Goal: Information Seeking & Learning: Compare options

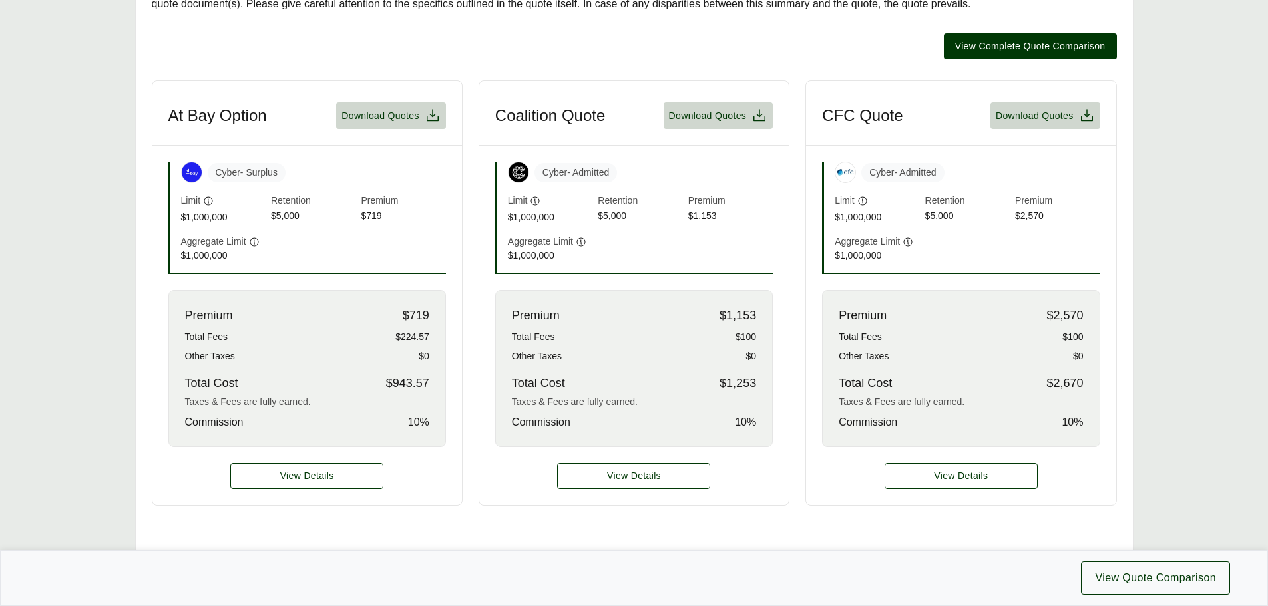
scroll to position [333, 0]
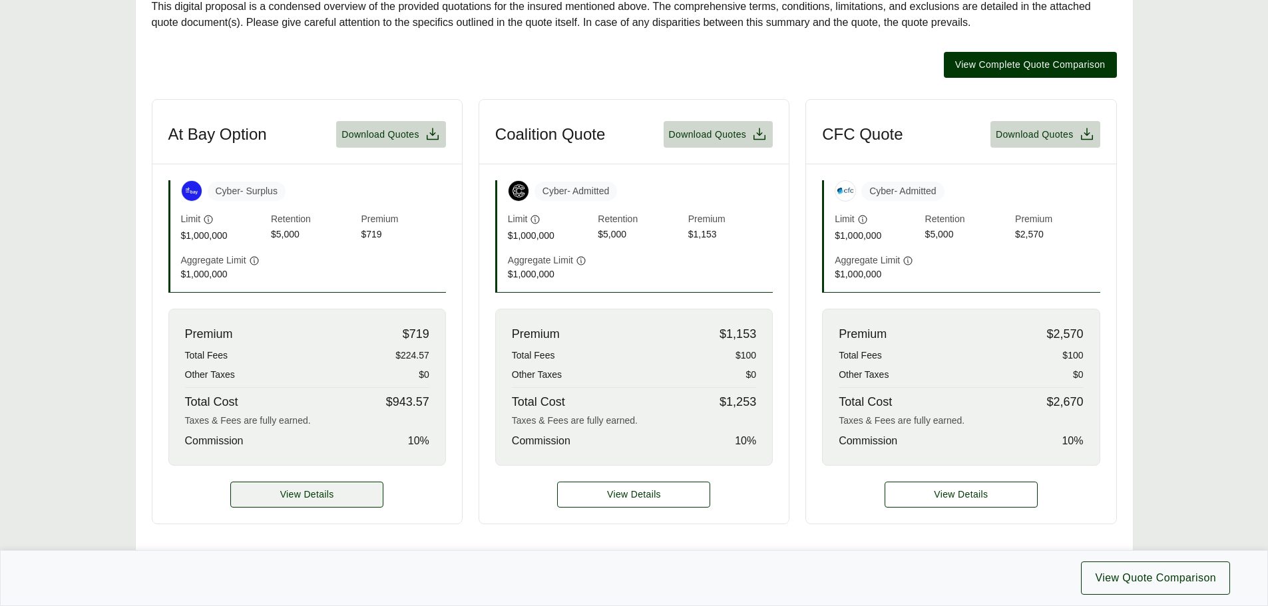
click at [307, 494] on span "View Details" at bounding box center [307, 495] width 54 height 14
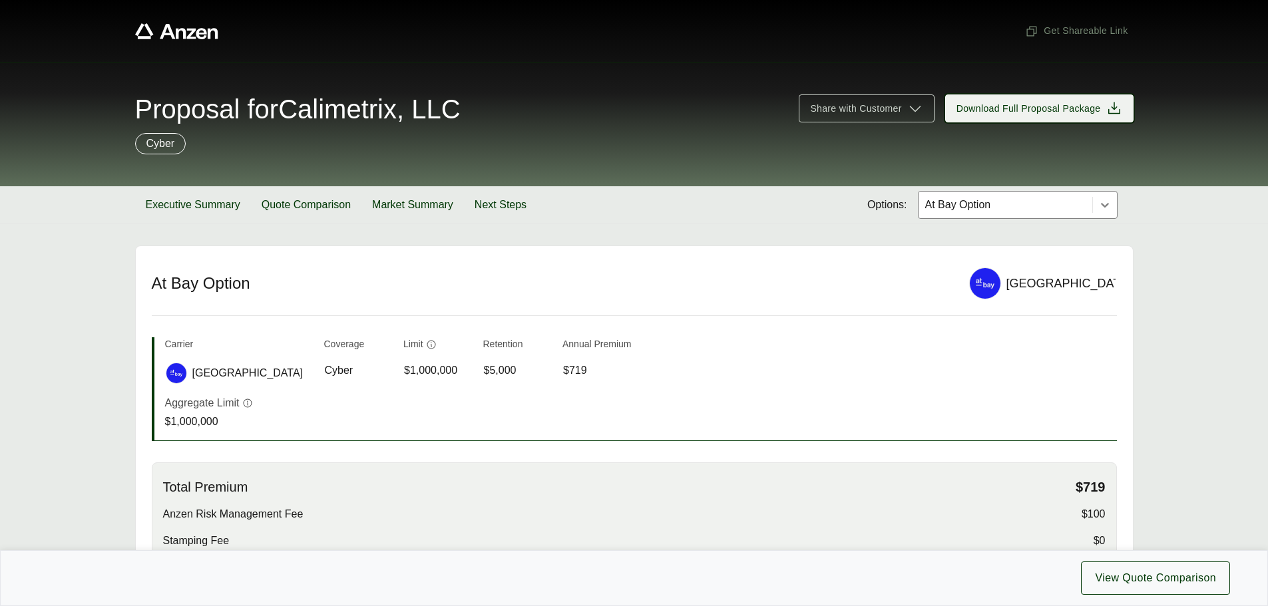
click at [1110, 112] on icon at bounding box center [1114, 108] width 16 height 16
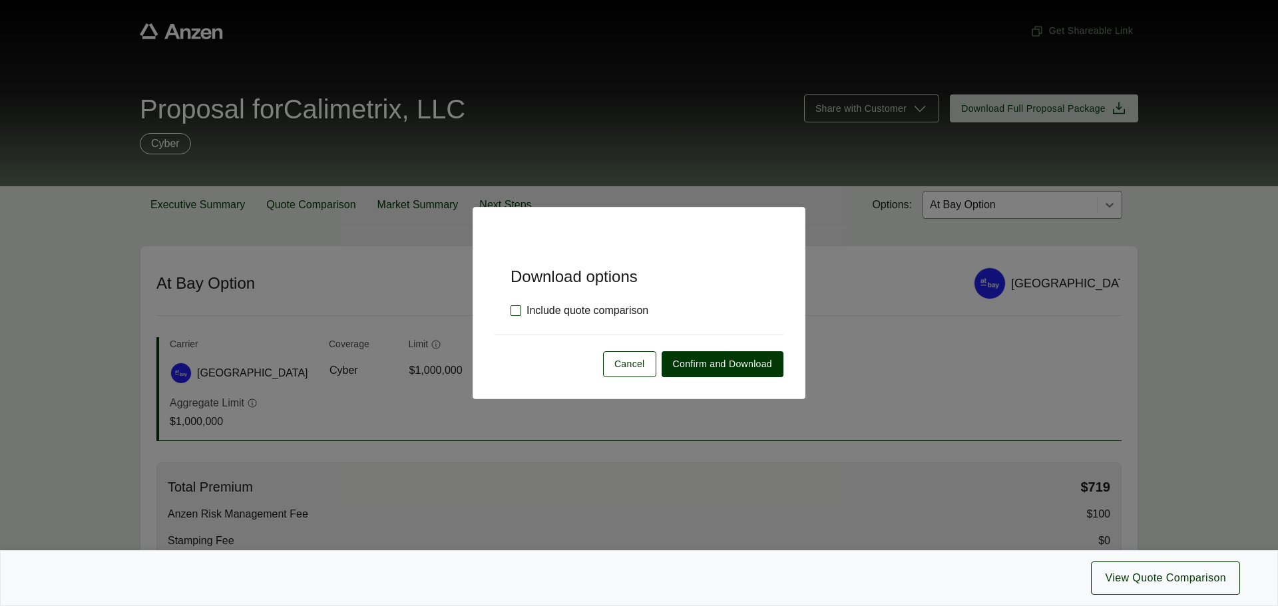
click at [517, 307] on label "Include quote comparison" at bounding box center [579, 311] width 138 height 16
click at [728, 366] on span "Confirm and Download" at bounding box center [722, 364] width 99 height 14
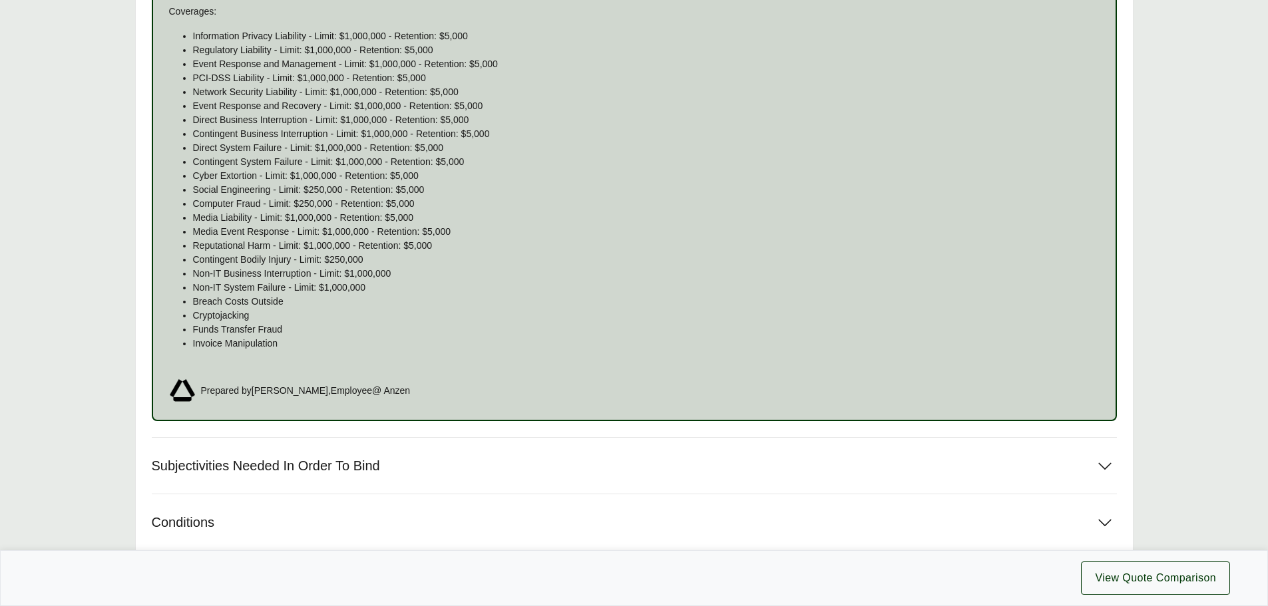
scroll to position [998, 0]
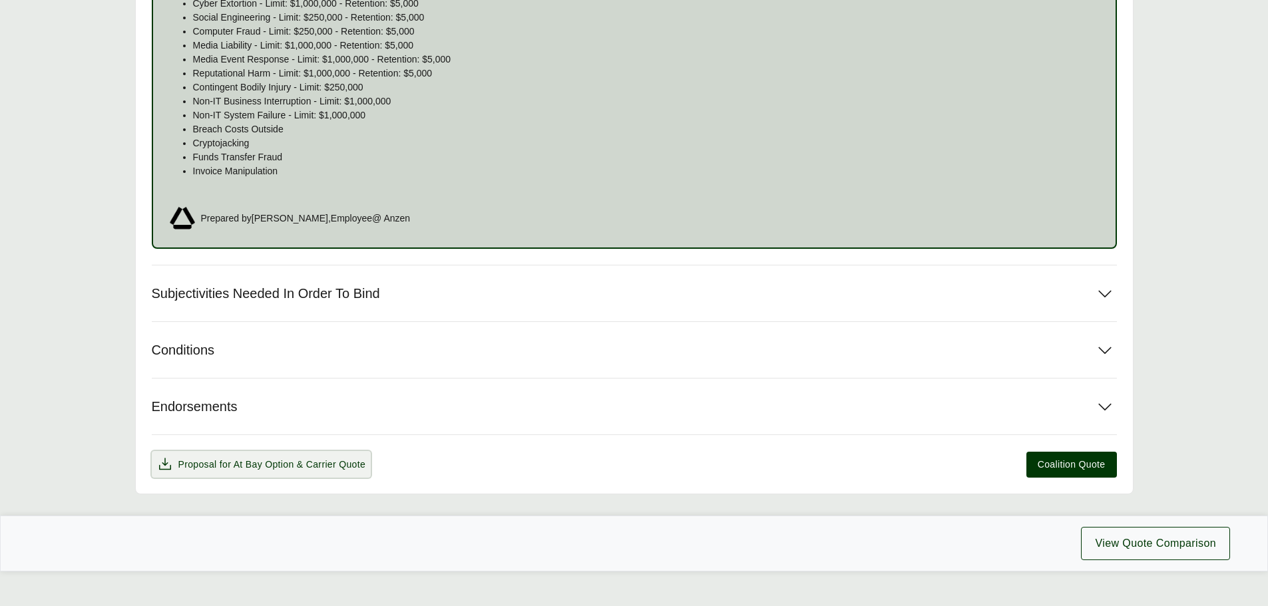
click at [159, 464] on icon at bounding box center [165, 464] width 16 height 16
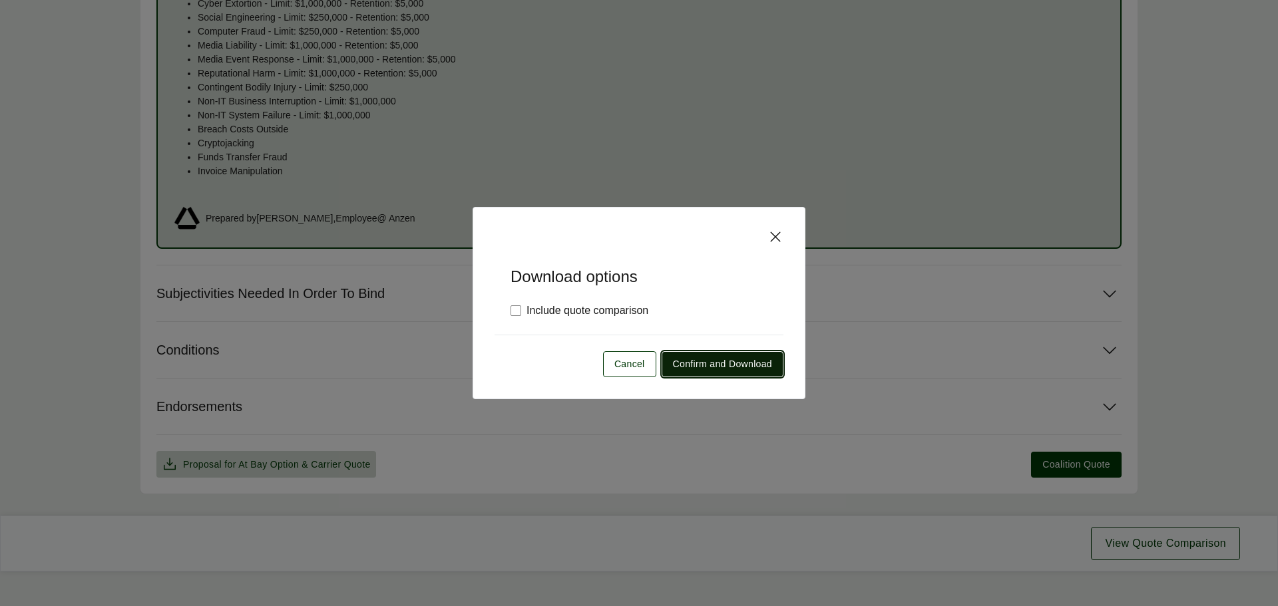
click at [733, 366] on span "Confirm and Download" at bounding box center [722, 364] width 99 height 14
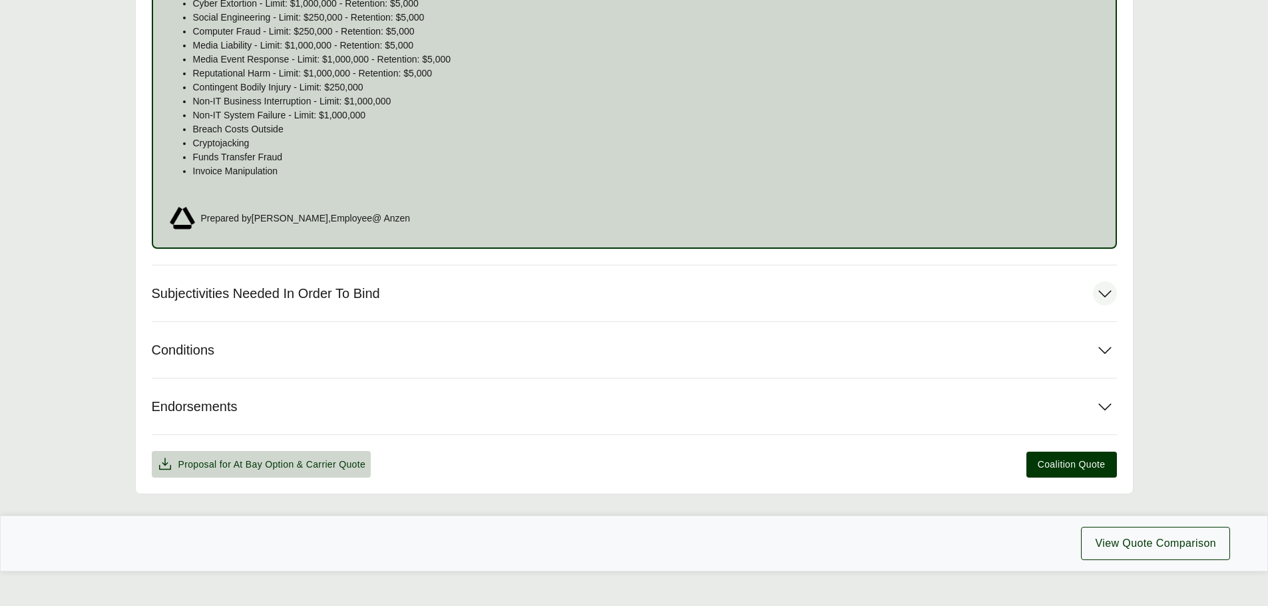
click at [299, 298] on span "Subjectivities Needed In Order To Bind" at bounding box center [266, 293] width 228 height 17
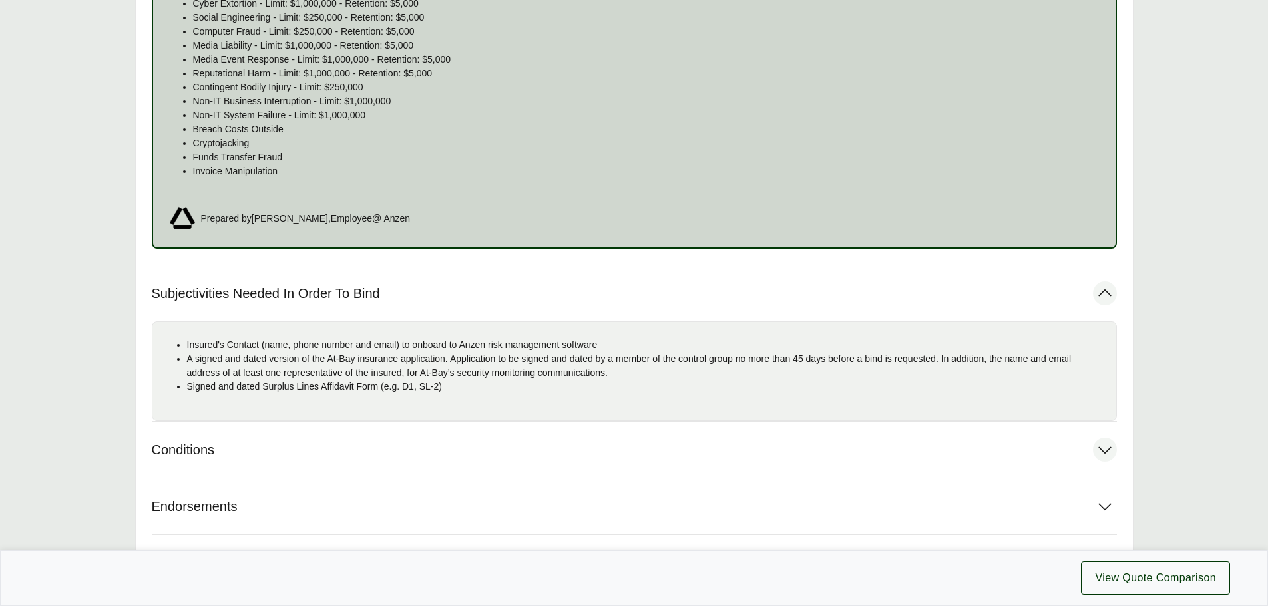
click at [222, 446] on button "Conditions" at bounding box center [634, 450] width 965 height 56
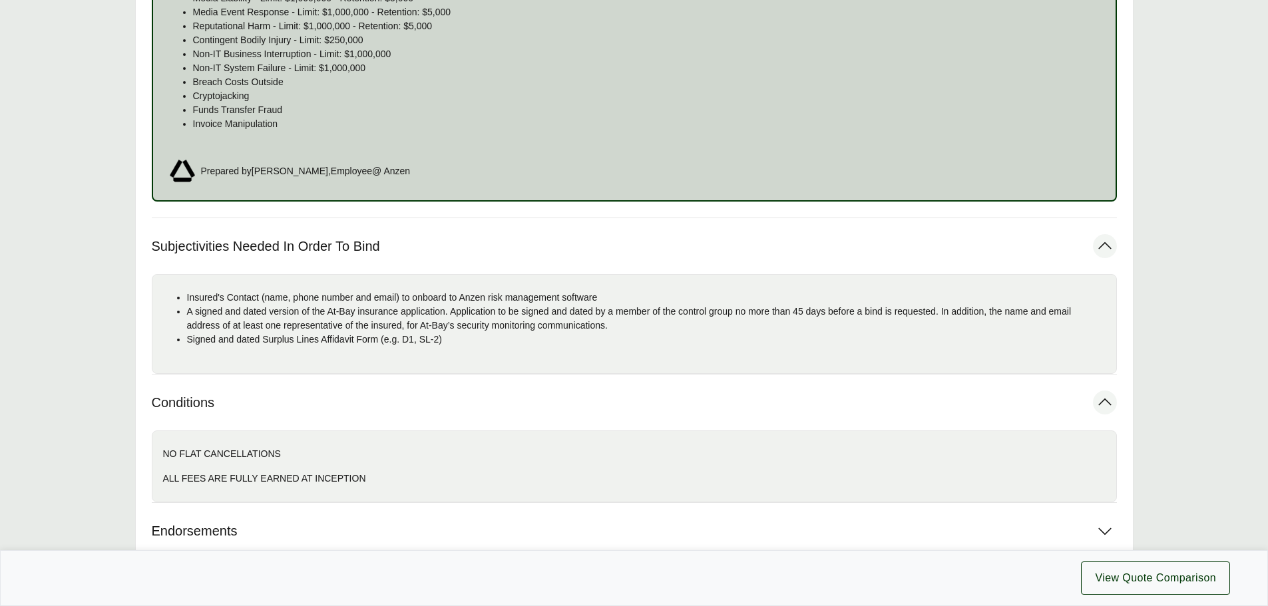
scroll to position [1188, 0]
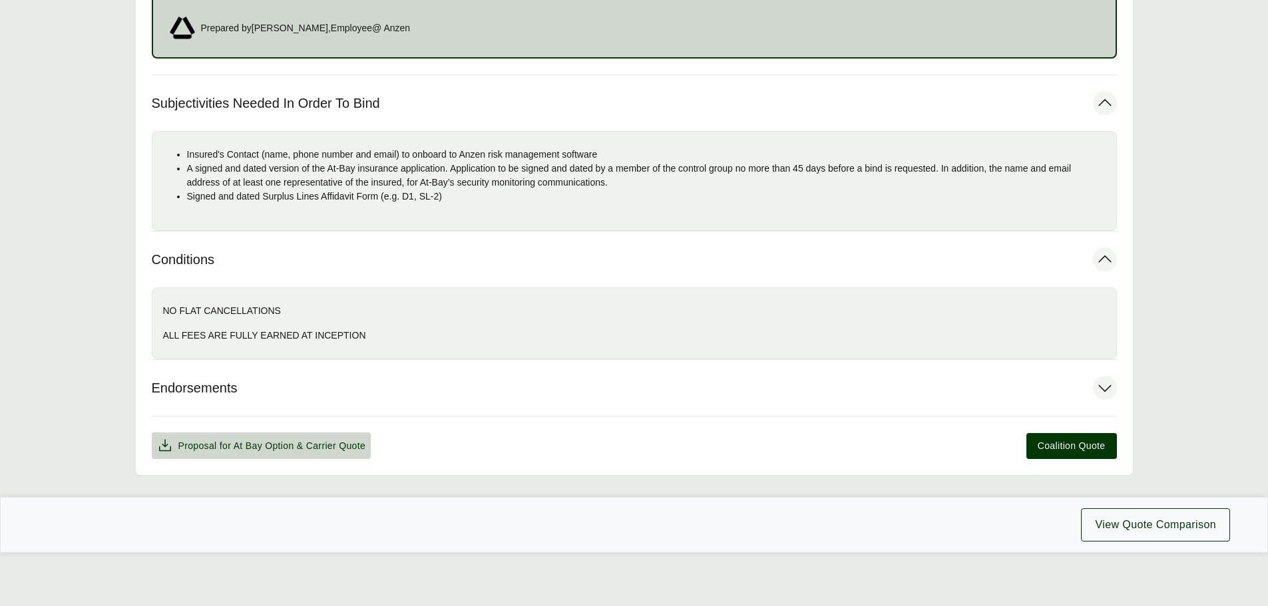
click at [413, 389] on button "Endorsements" at bounding box center [634, 388] width 965 height 56
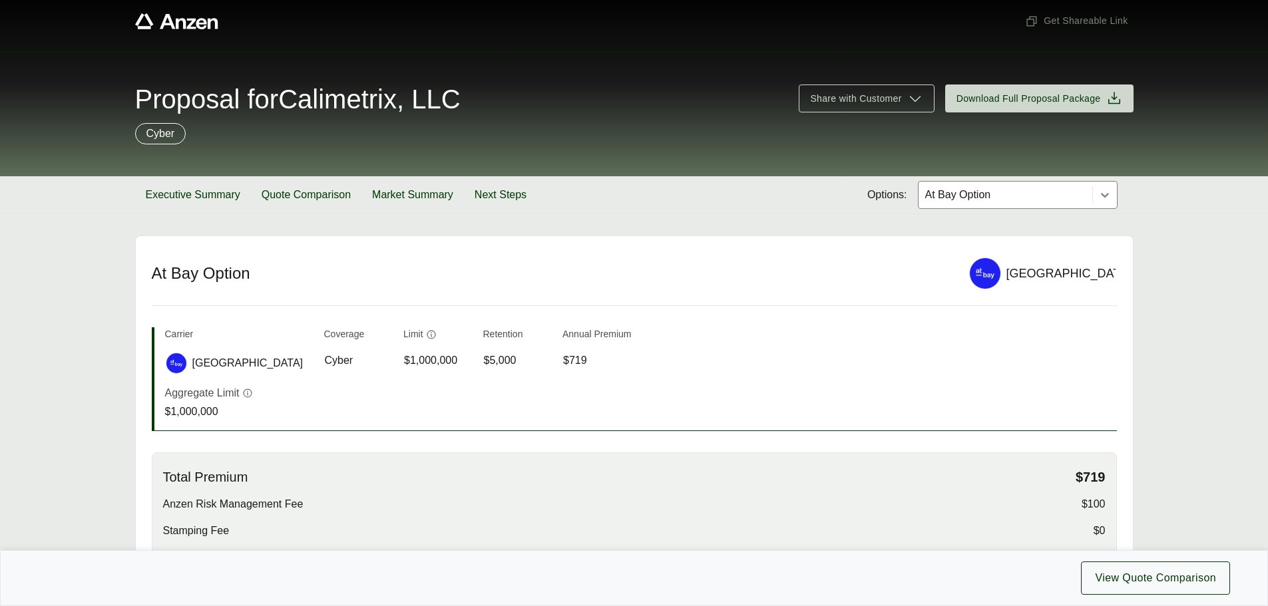
scroll to position [0, 0]
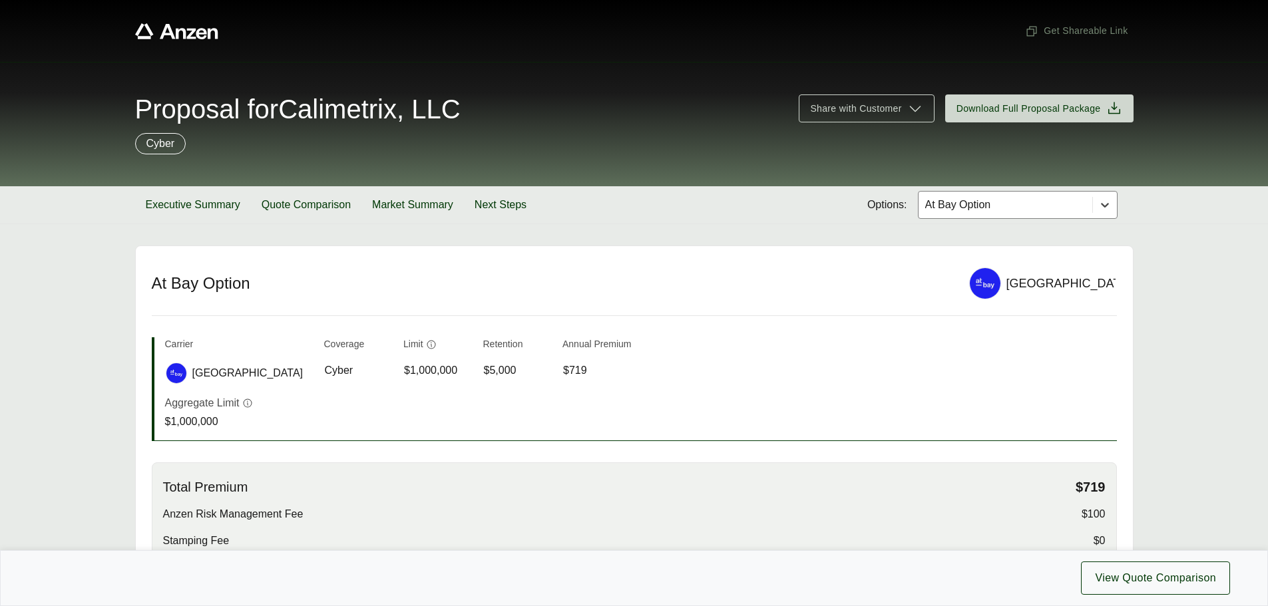
click at [1105, 208] on icon at bounding box center [1104, 204] width 13 height 13
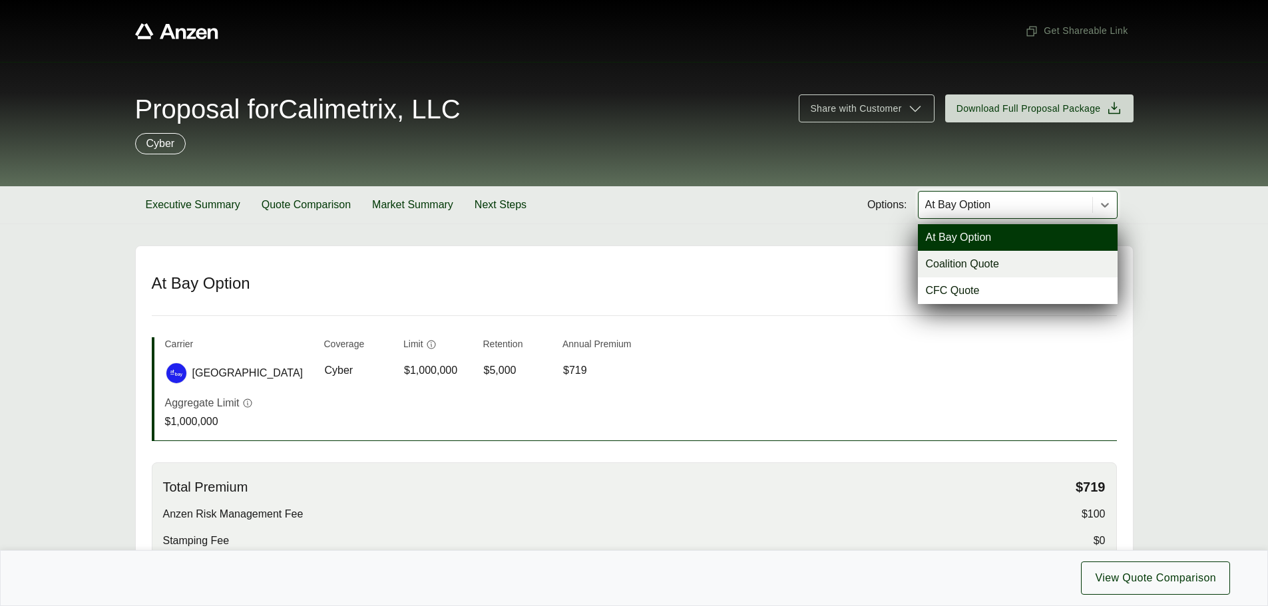
click at [1019, 260] on div "Coalition Quote" at bounding box center [1018, 264] width 200 height 27
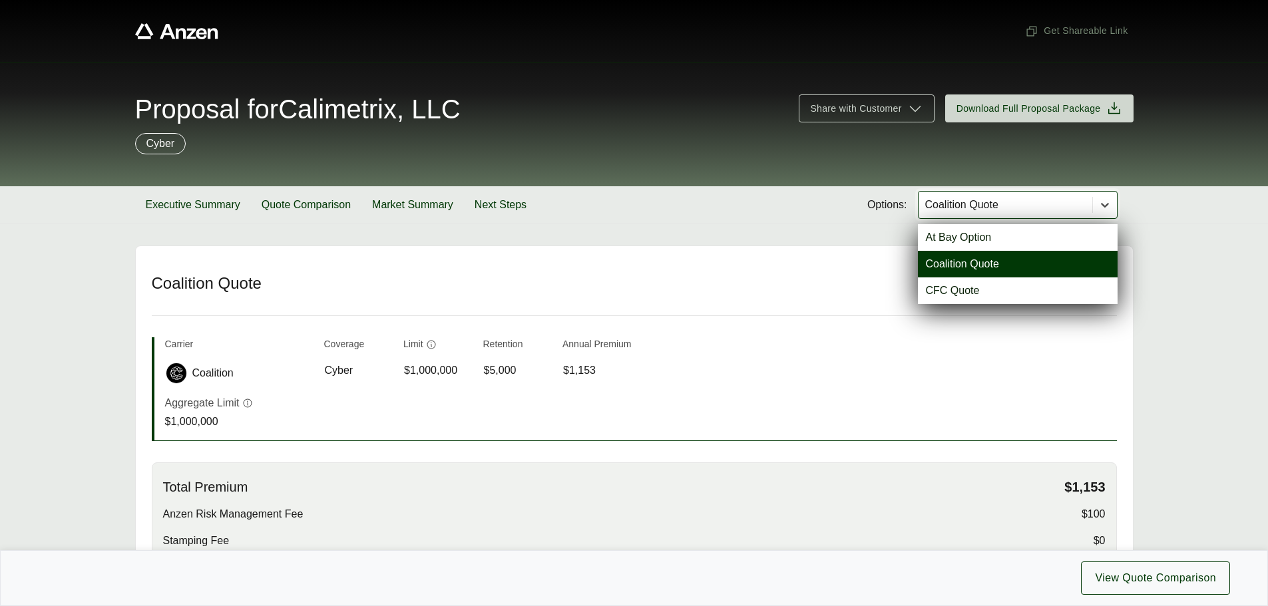
click at [1104, 206] on icon at bounding box center [1105, 205] width 8 height 5
click at [1003, 236] on div "At Bay Option" at bounding box center [1018, 237] width 200 height 27
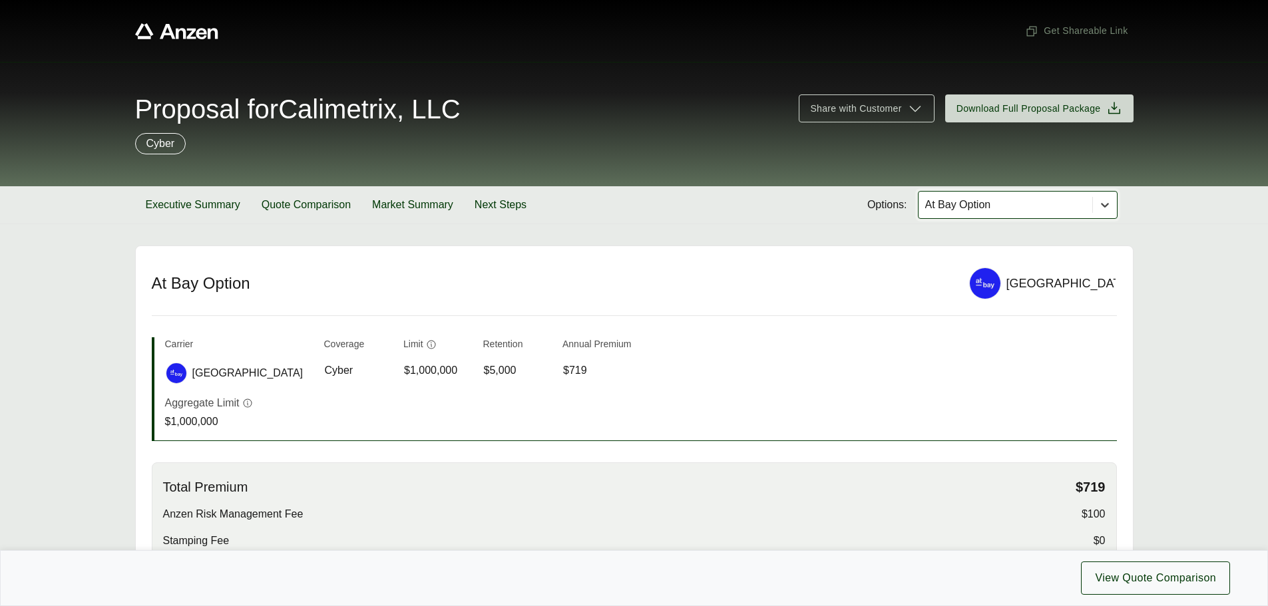
click at [1099, 210] on icon at bounding box center [1104, 204] width 13 height 13
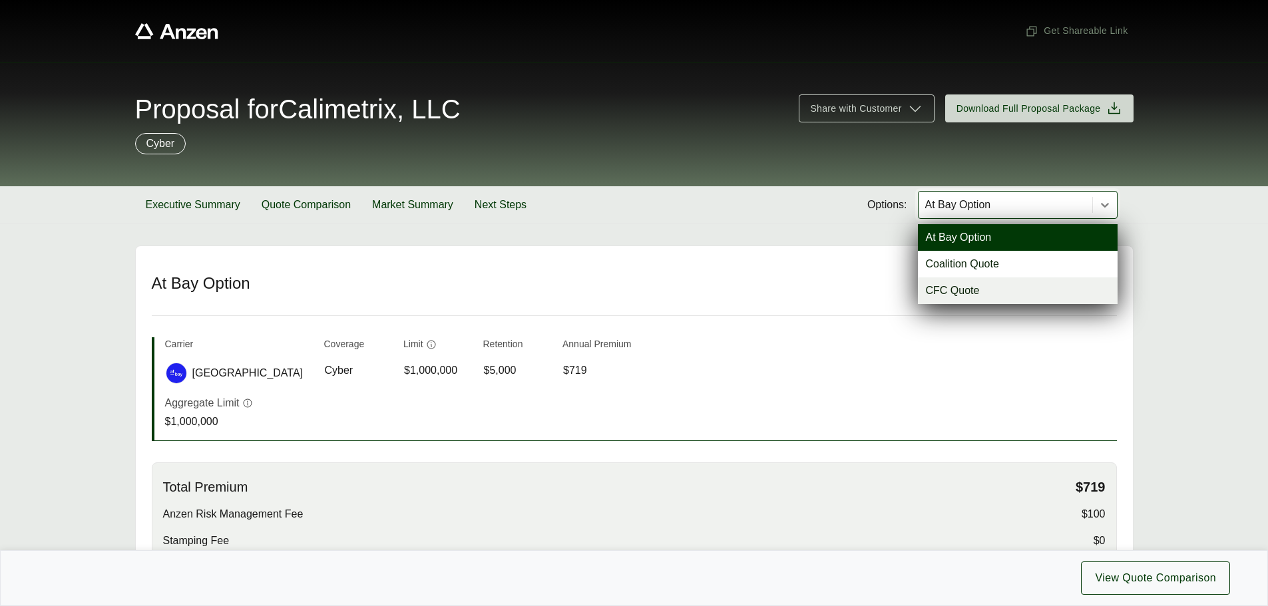
click at [966, 290] on div "CFC Quote" at bounding box center [1018, 290] width 200 height 27
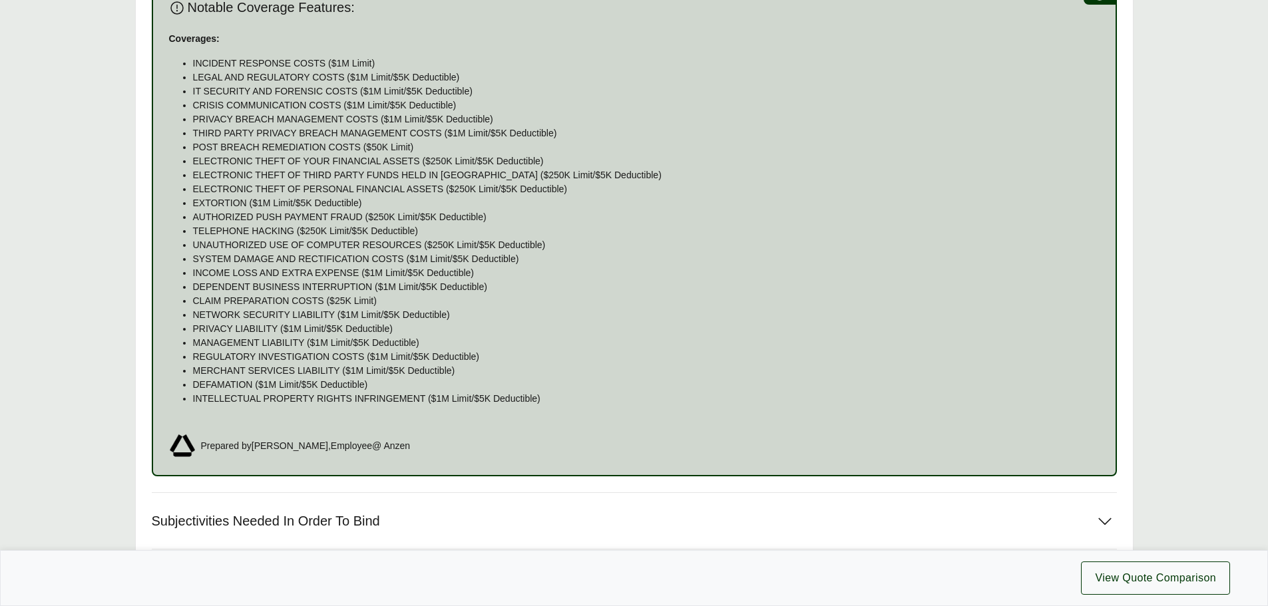
scroll to position [1045, 0]
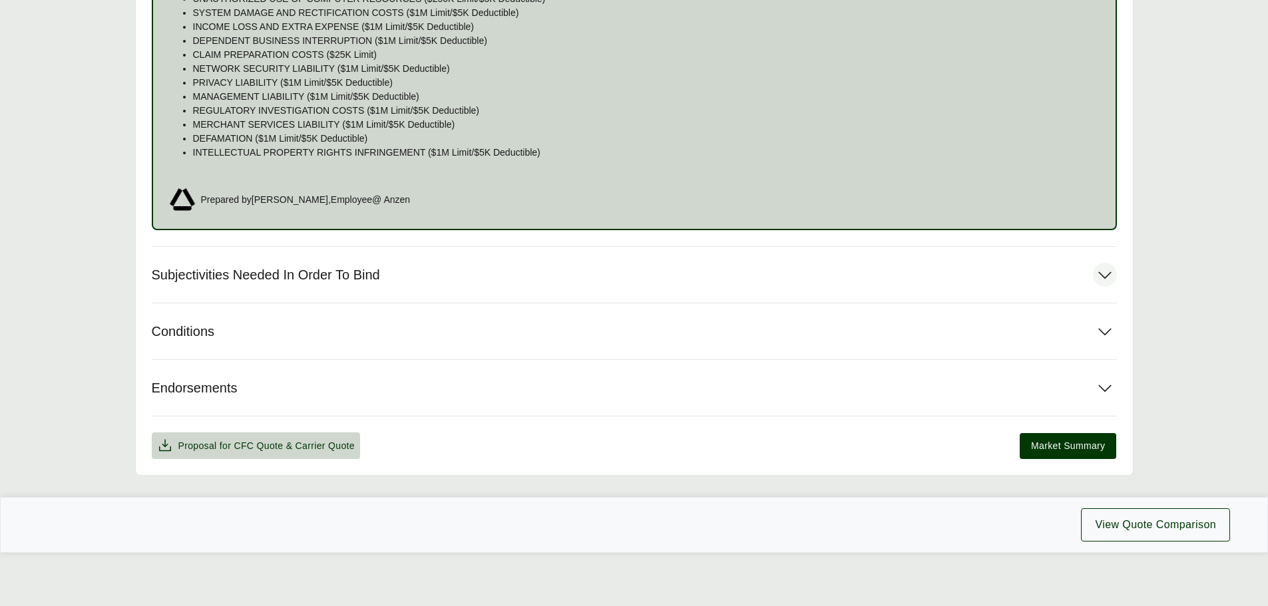
click at [394, 274] on button "Subjectivities Needed In Order To Bind" at bounding box center [634, 275] width 965 height 56
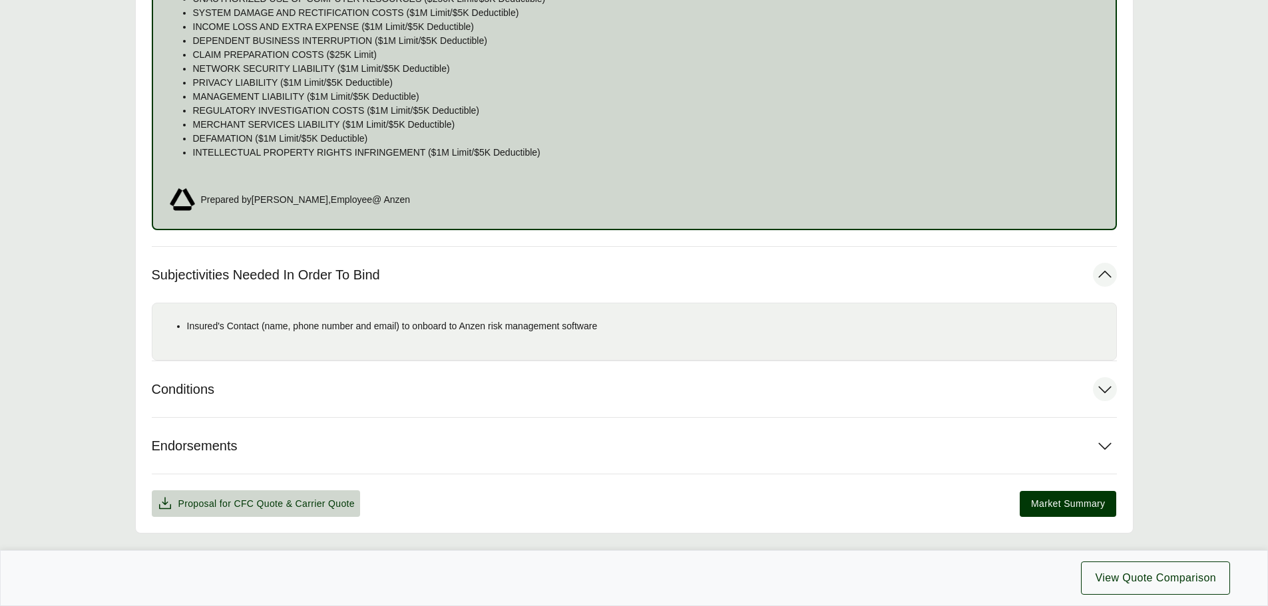
click at [237, 381] on button "Conditions" at bounding box center [634, 389] width 965 height 56
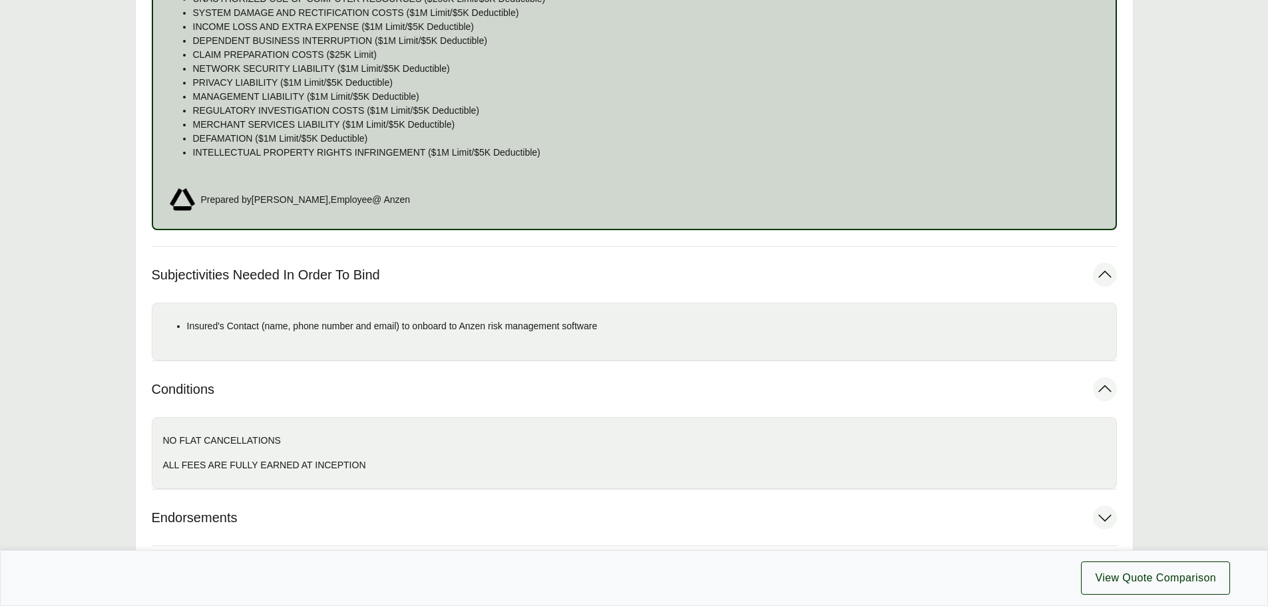
click at [218, 514] on span "Endorsements" at bounding box center [195, 518] width 86 height 17
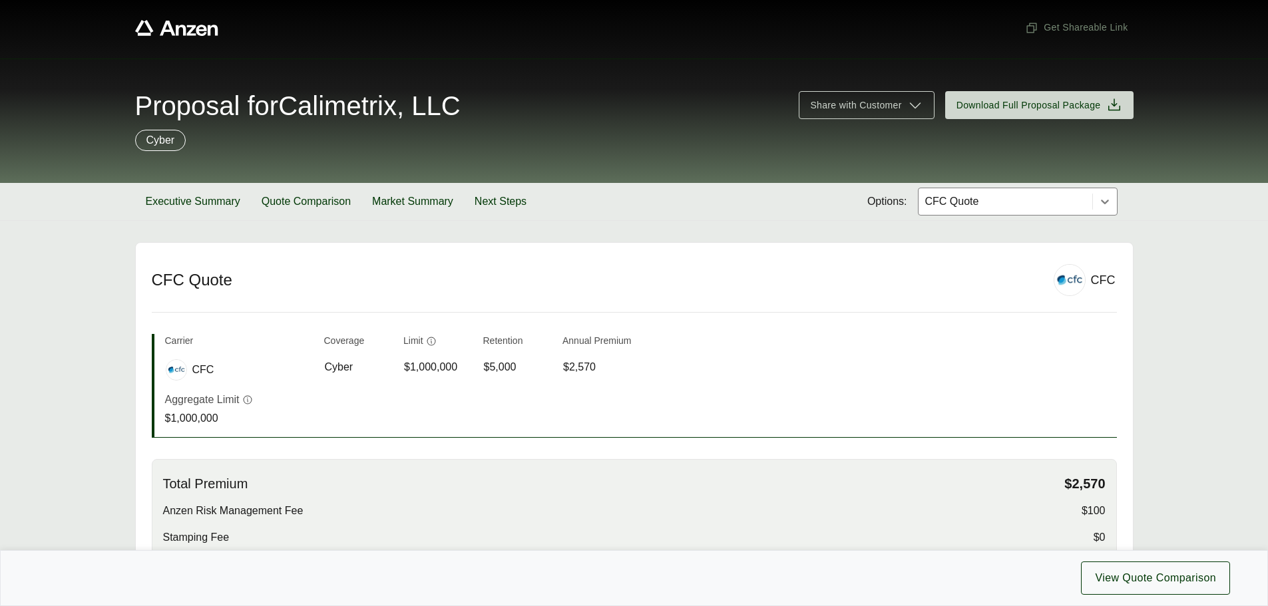
scroll to position [0, 0]
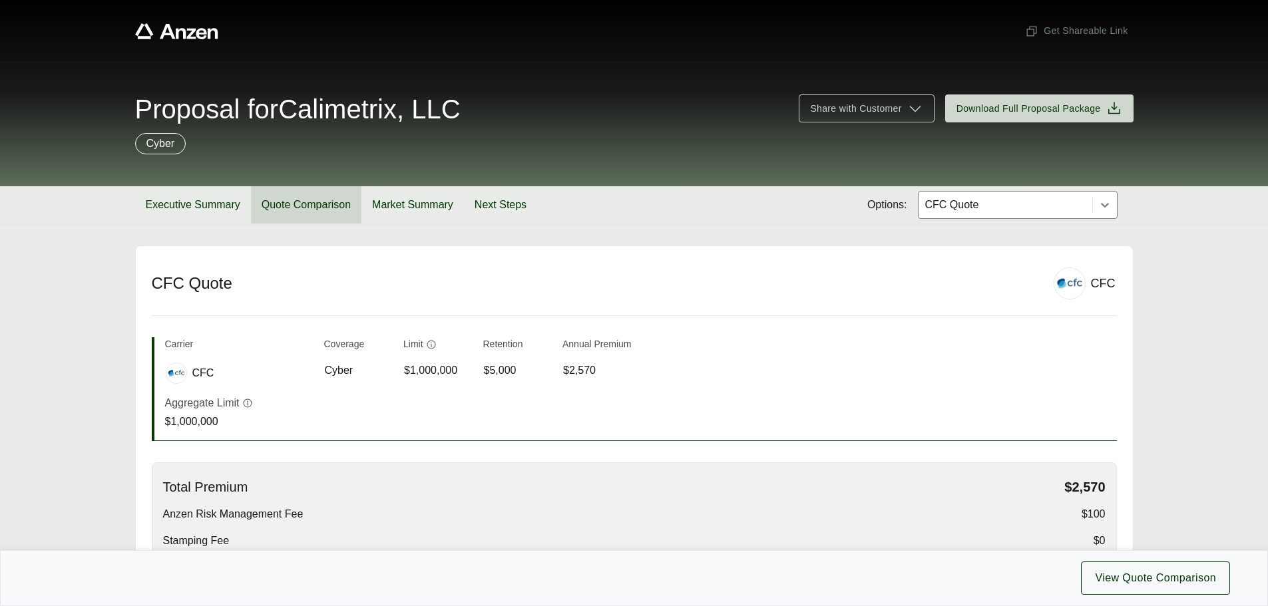
click at [317, 202] on button "Quote Comparison" at bounding box center [306, 204] width 110 height 37
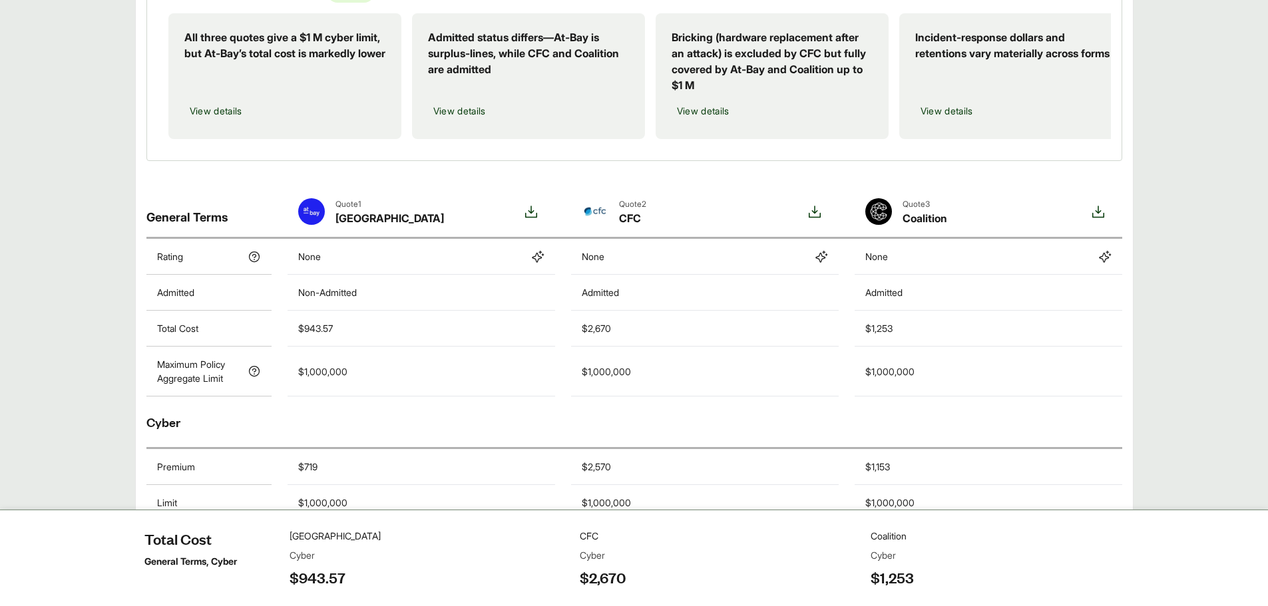
scroll to position [29, 0]
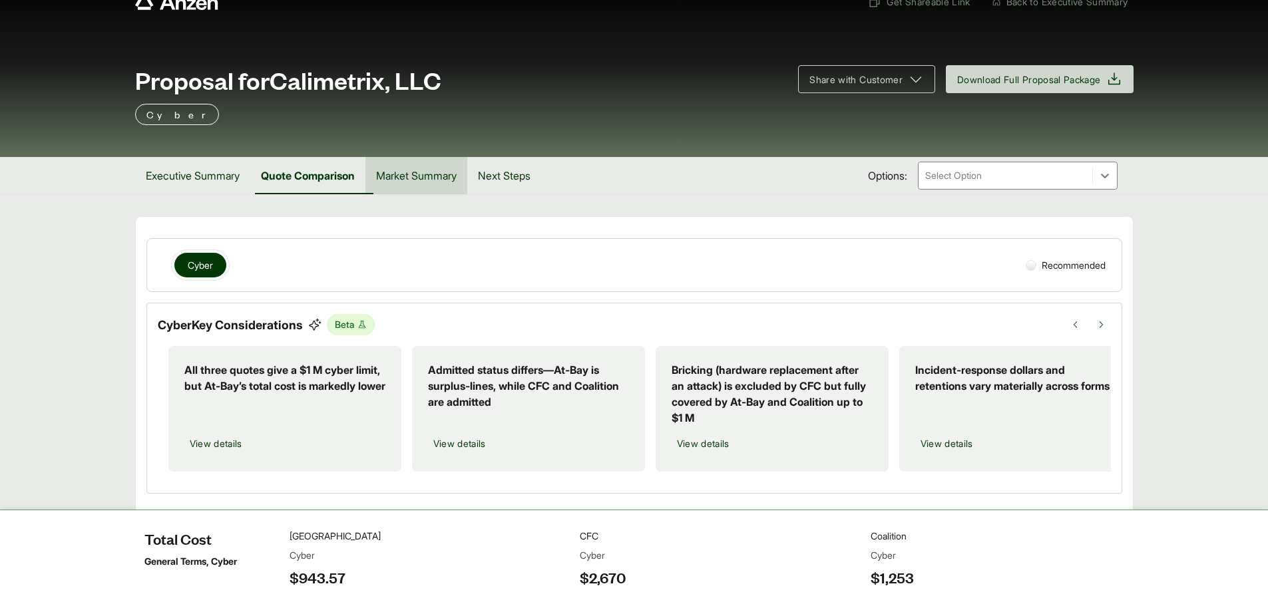
click at [433, 178] on button "Market Summary" at bounding box center [416, 175] width 102 height 37
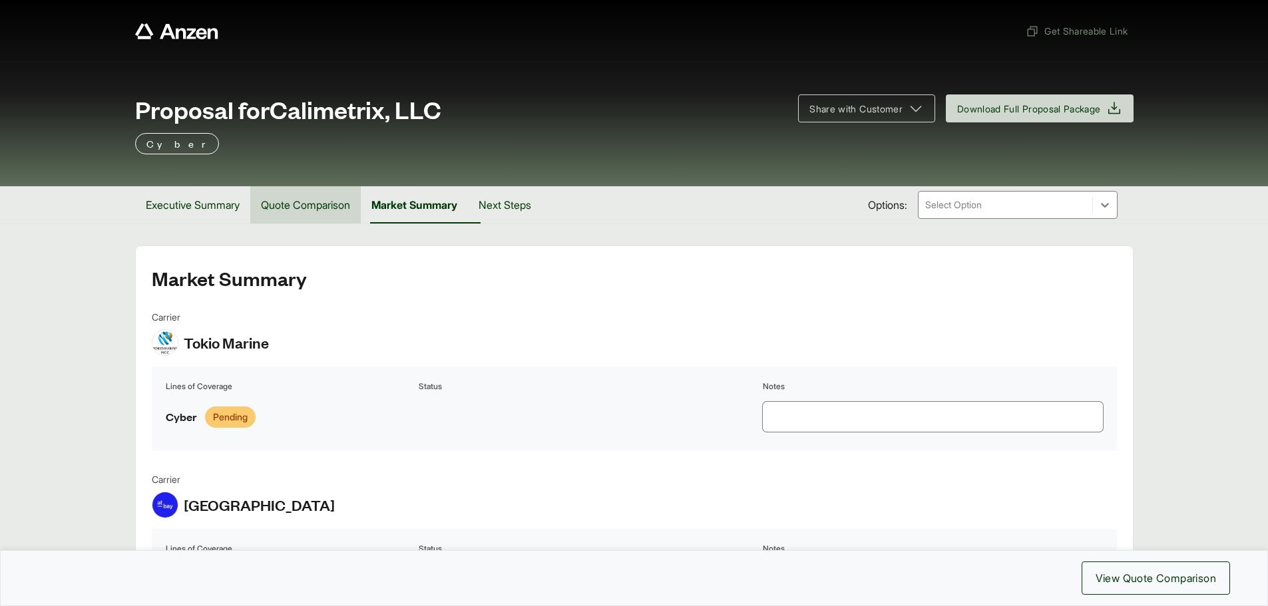
click at [317, 206] on button "Quote Comparison" at bounding box center [305, 204] width 110 height 37
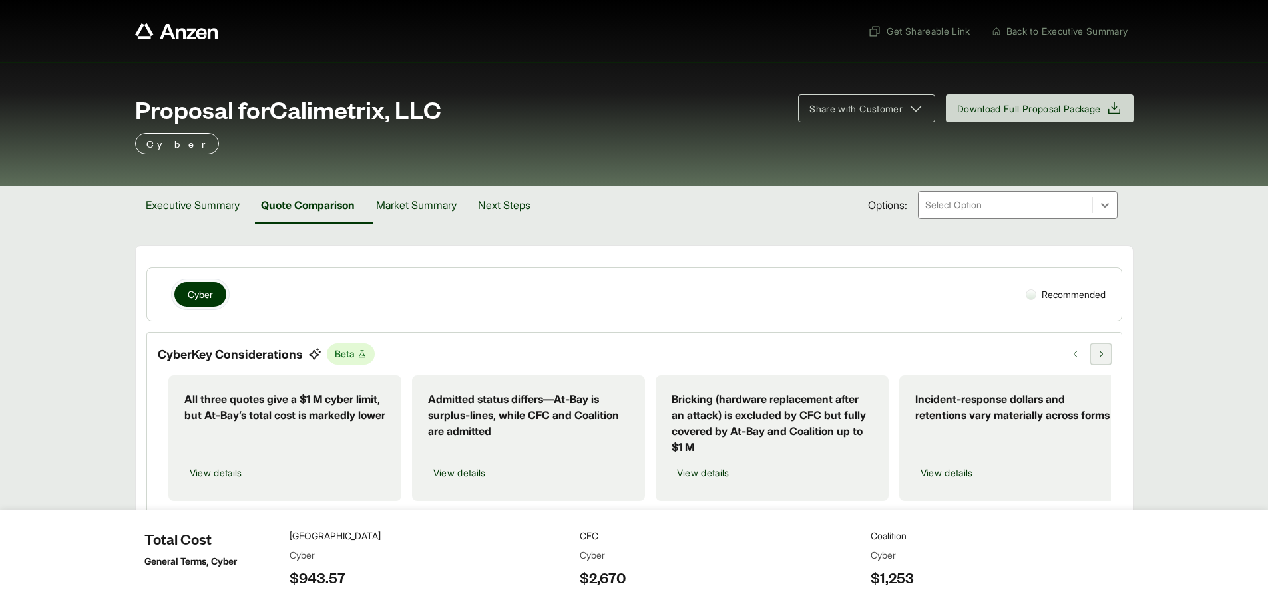
click at [1100, 352] on icon at bounding box center [1100, 354] width 3 height 7
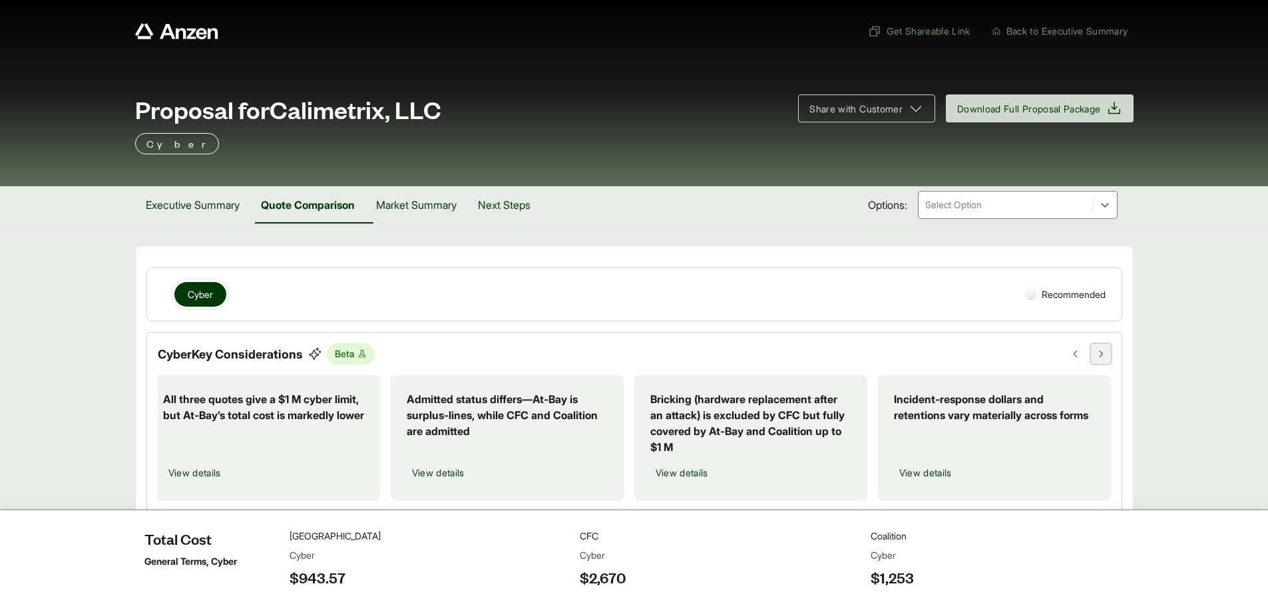
click at [1100, 352] on icon at bounding box center [1100, 354] width 3 height 7
click at [1073, 354] on icon at bounding box center [1074, 354] width 3 height 7
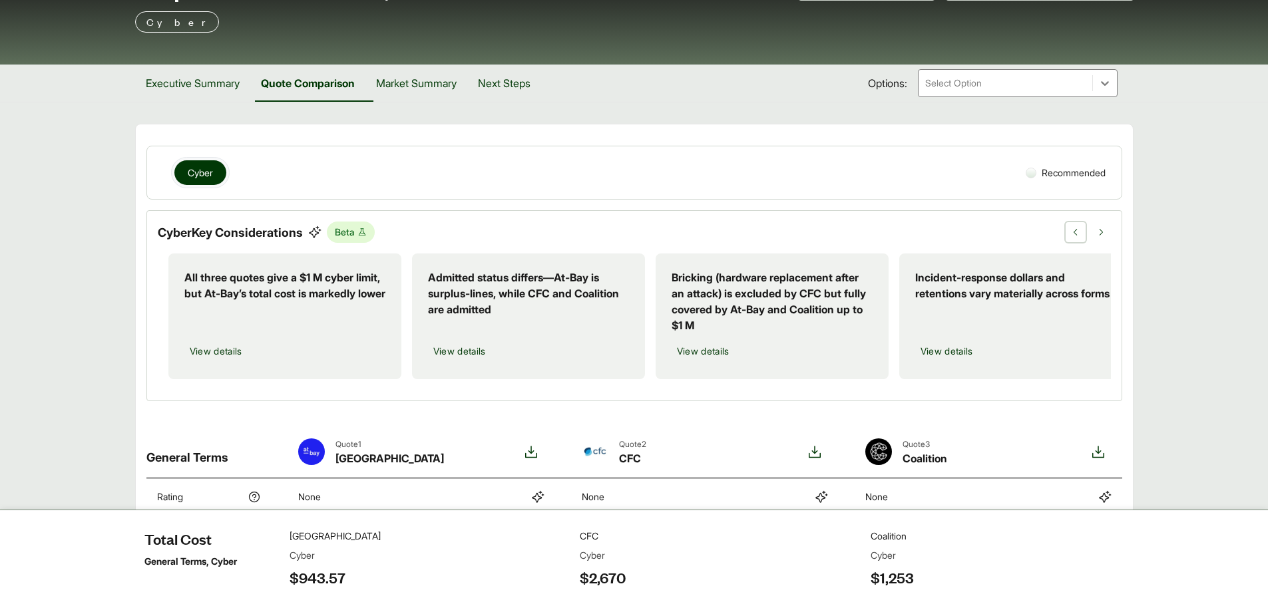
scroll to position [200, 0]
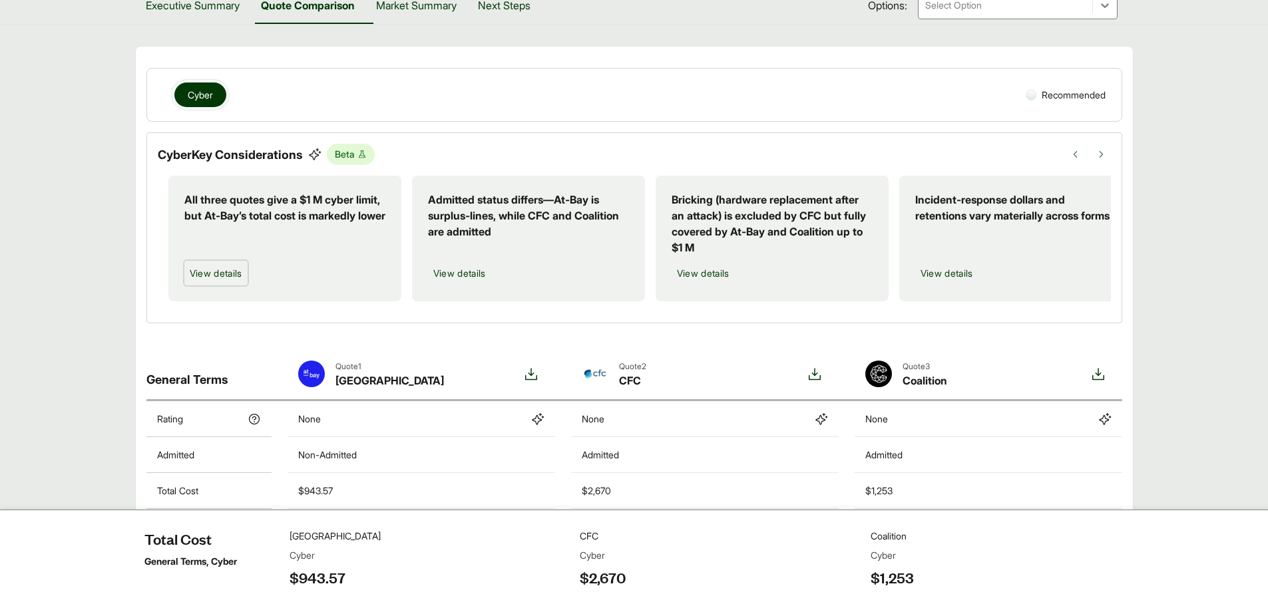
click at [237, 272] on span "View details" at bounding box center [216, 273] width 53 height 14
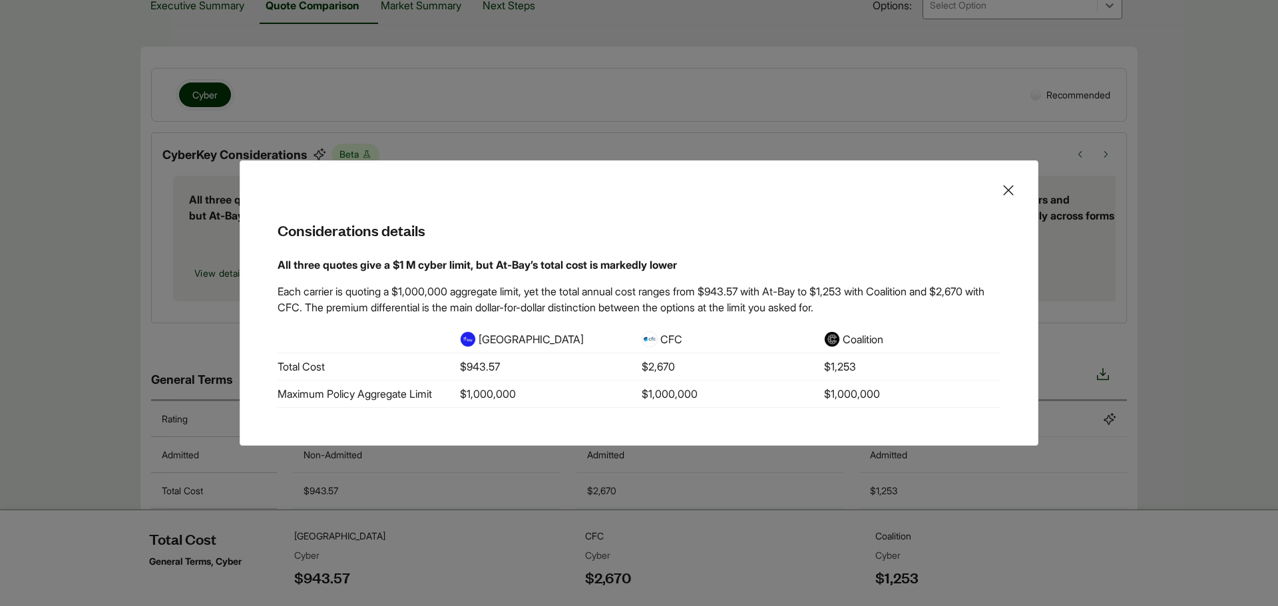
click at [1007, 190] on icon at bounding box center [1008, 190] width 16 height 16
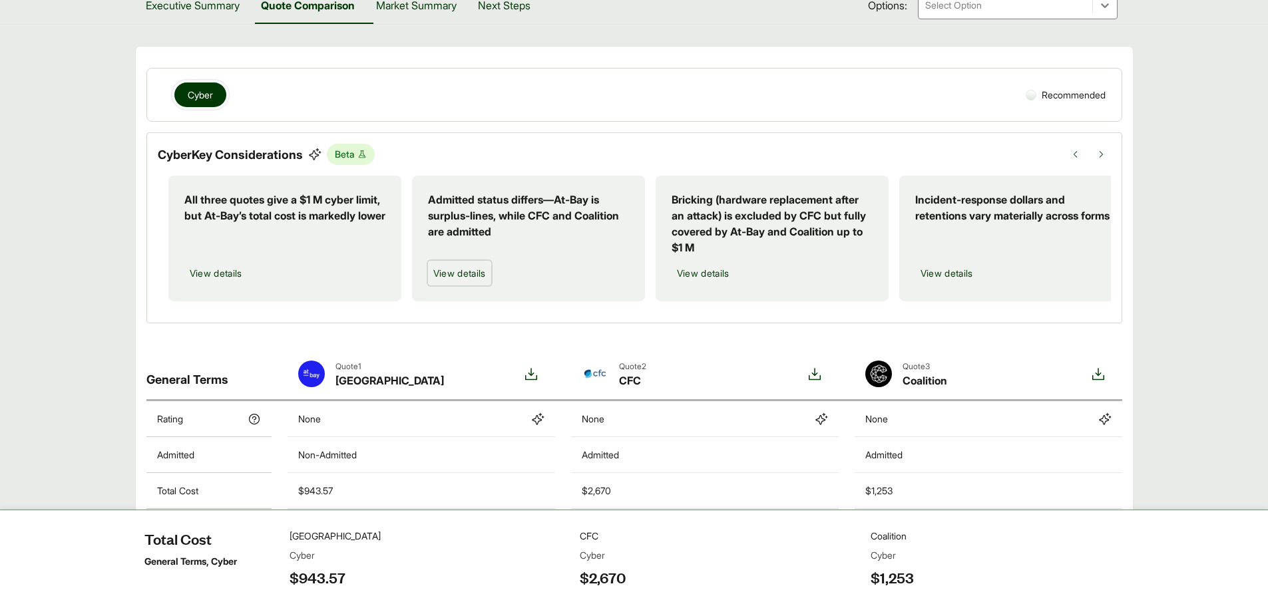
click at [473, 269] on span "View details" at bounding box center [459, 273] width 53 height 14
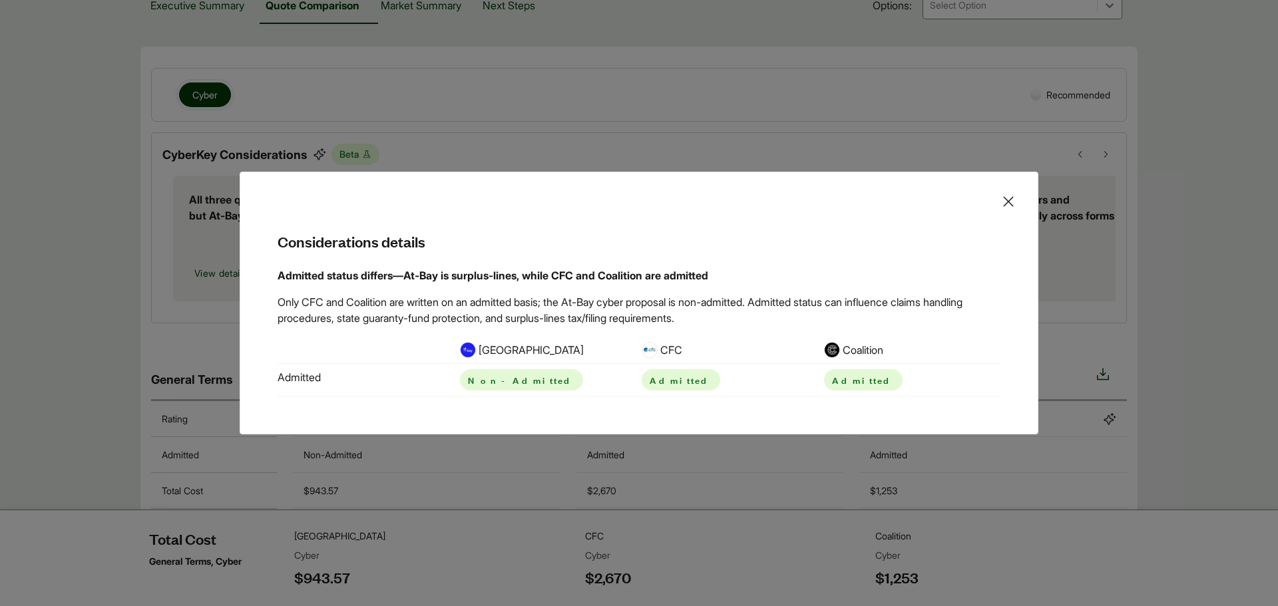
click at [1011, 202] on icon at bounding box center [1008, 202] width 16 height 16
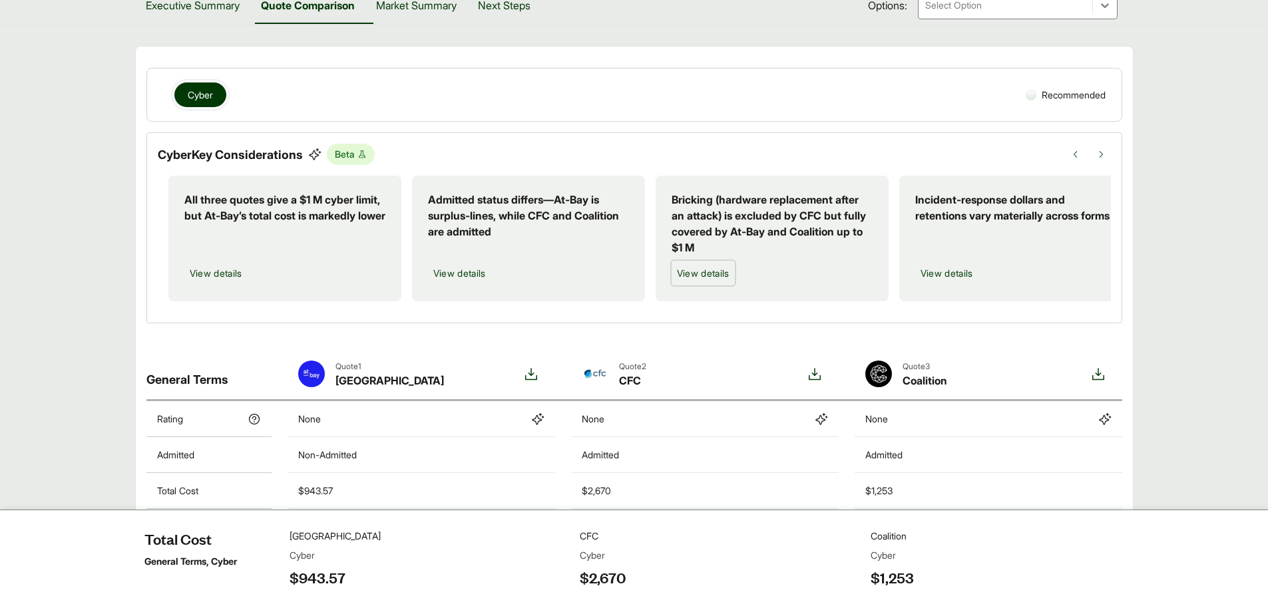
click at [701, 271] on span "View details" at bounding box center [703, 273] width 53 height 14
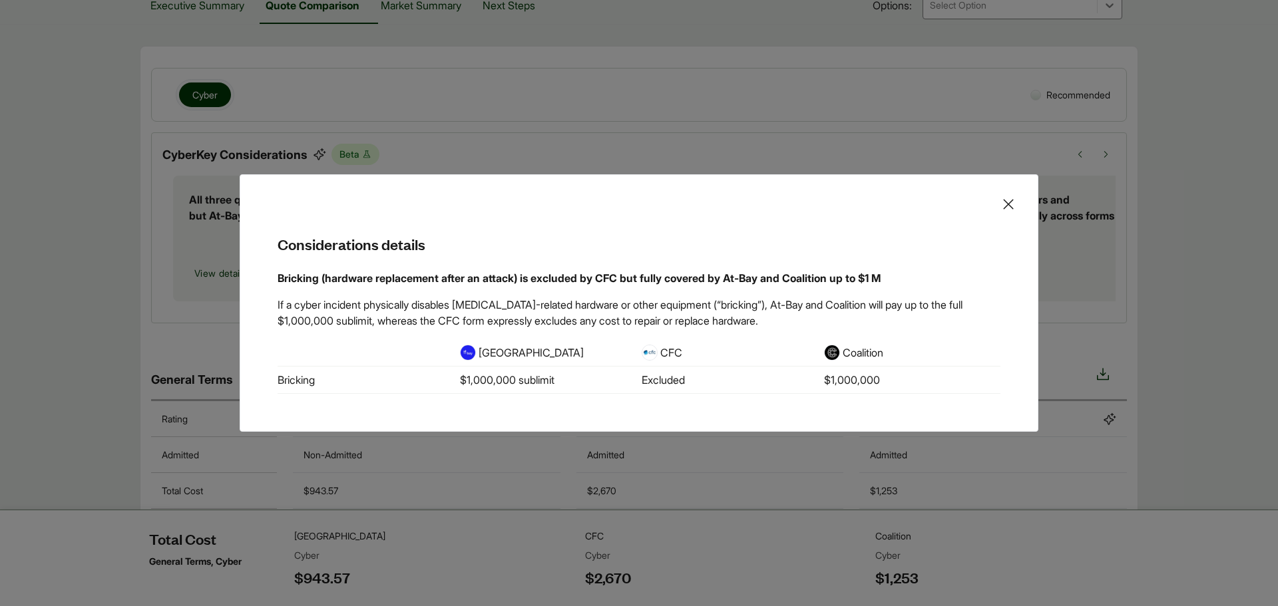
click at [1011, 206] on icon at bounding box center [1008, 204] width 10 height 10
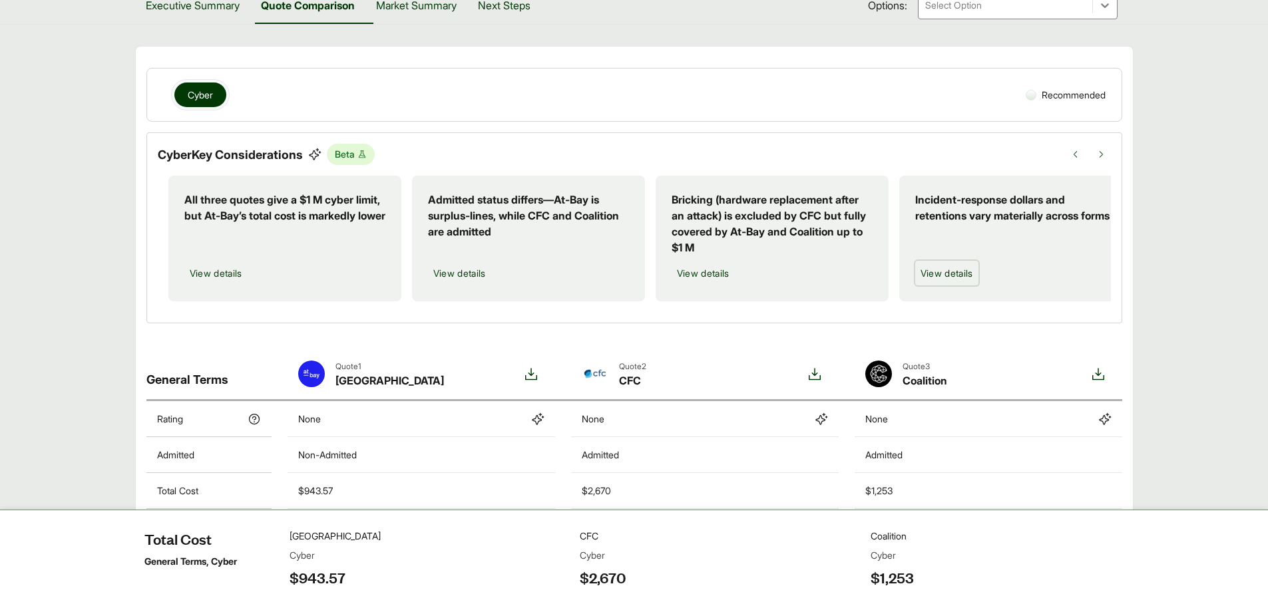
click at [950, 276] on span "View details" at bounding box center [946, 273] width 53 height 14
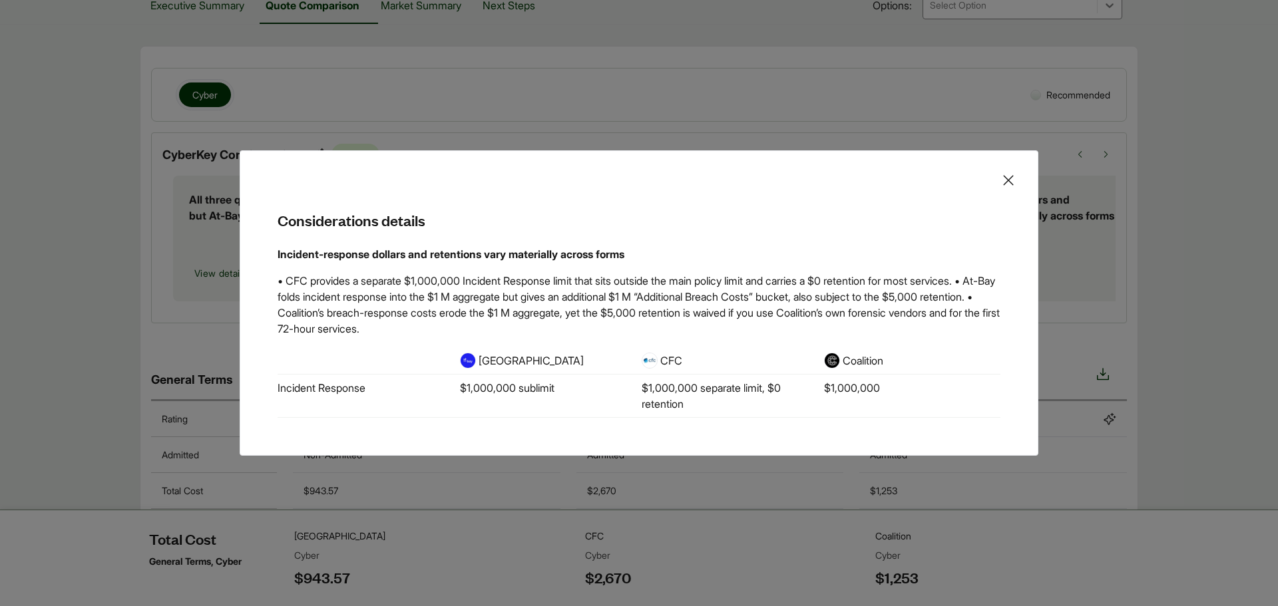
click at [1010, 175] on icon at bounding box center [1008, 180] width 16 height 16
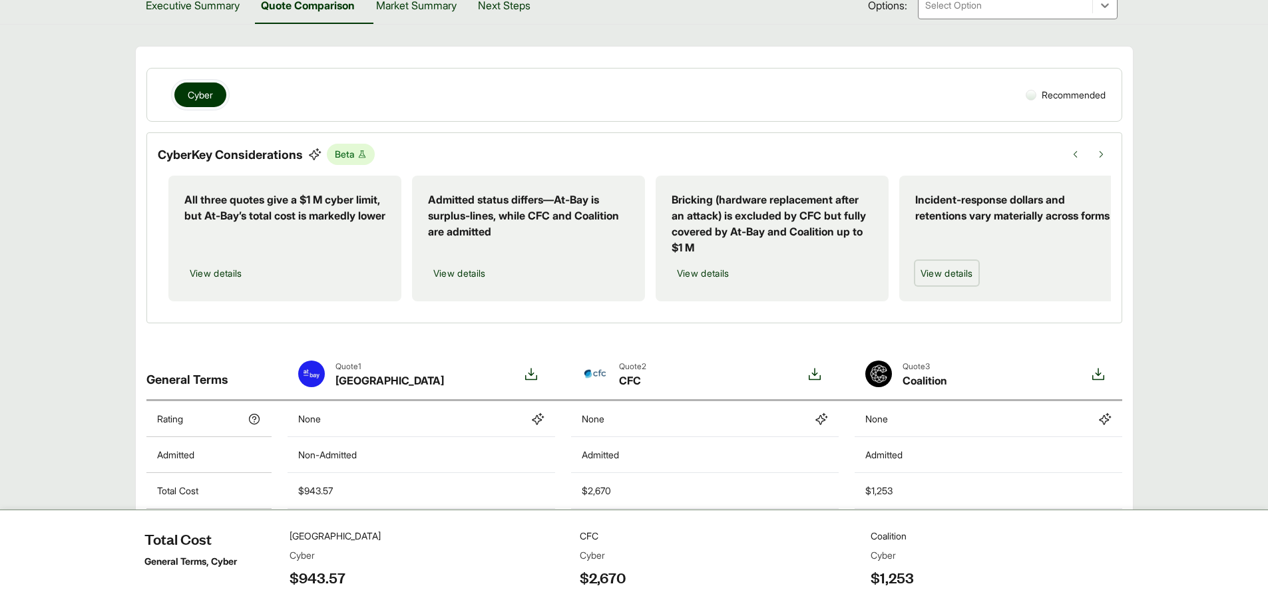
click at [946, 268] on span "View details" at bounding box center [946, 273] width 53 height 14
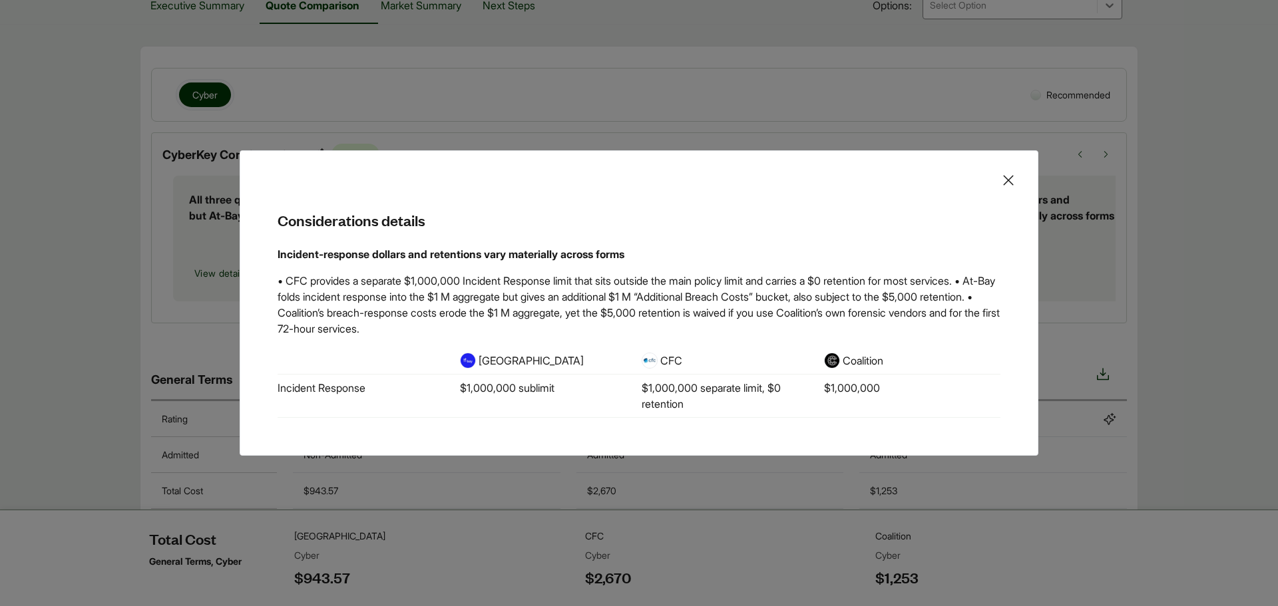
click at [1005, 177] on icon at bounding box center [1008, 180] width 10 height 10
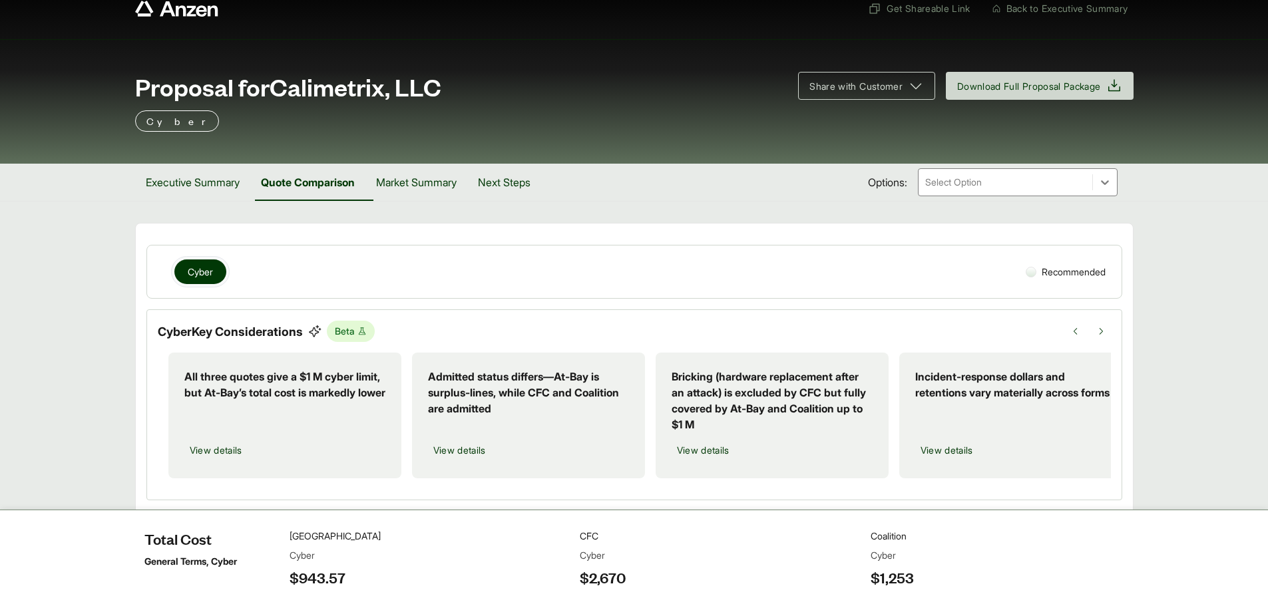
scroll to position [0, 0]
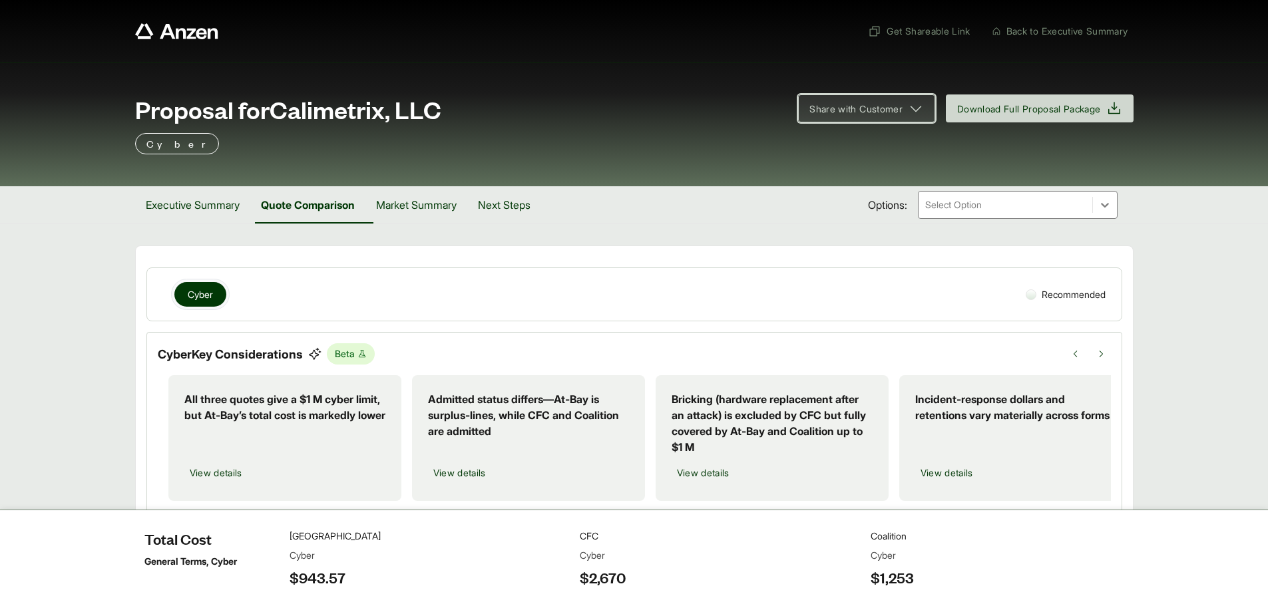
click at [910, 111] on icon at bounding box center [916, 108] width 16 height 16
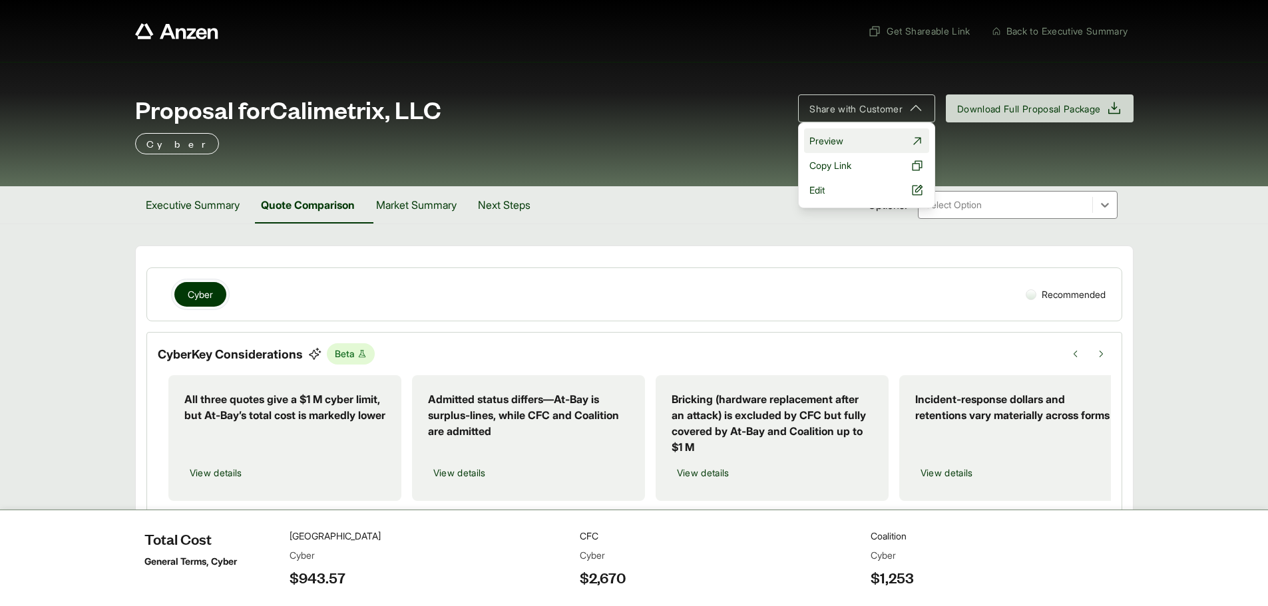
click at [893, 138] on link "Preview" at bounding box center [866, 140] width 125 height 25
click at [842, 166] on span "Copy Link" at bounding box center [830, 165] width 42 height 14
click at [634, 96] on div "Proposal for Calimetrix, LLC" at bounding box center [458, 109] width 647 height 27
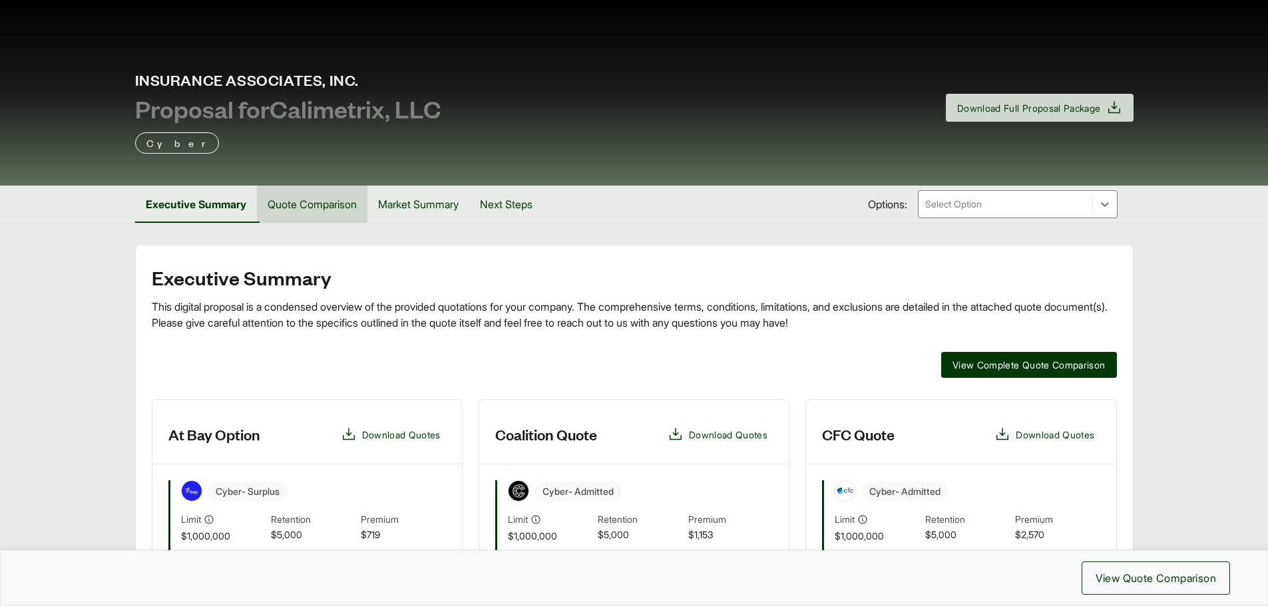
click at [323, 206] on button "Quote Comparison" at bounding box center [312, 204] width 110 height 37
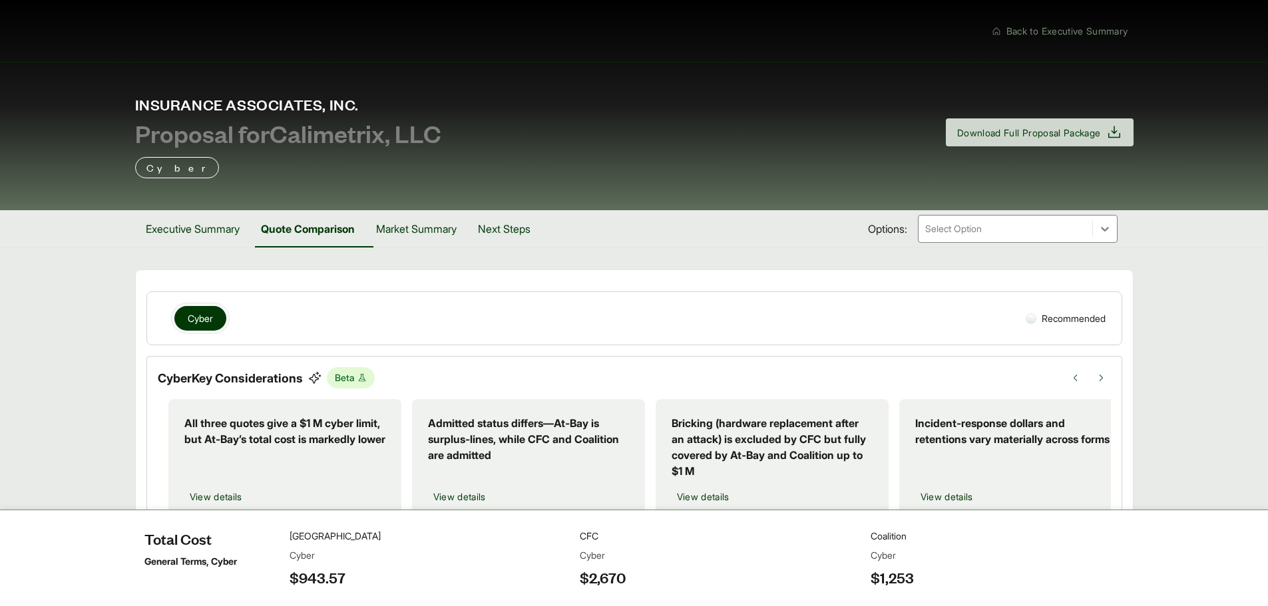
click at [204, 319] on span "Cyber" at bounding box center [200, 318] width 25 height 14
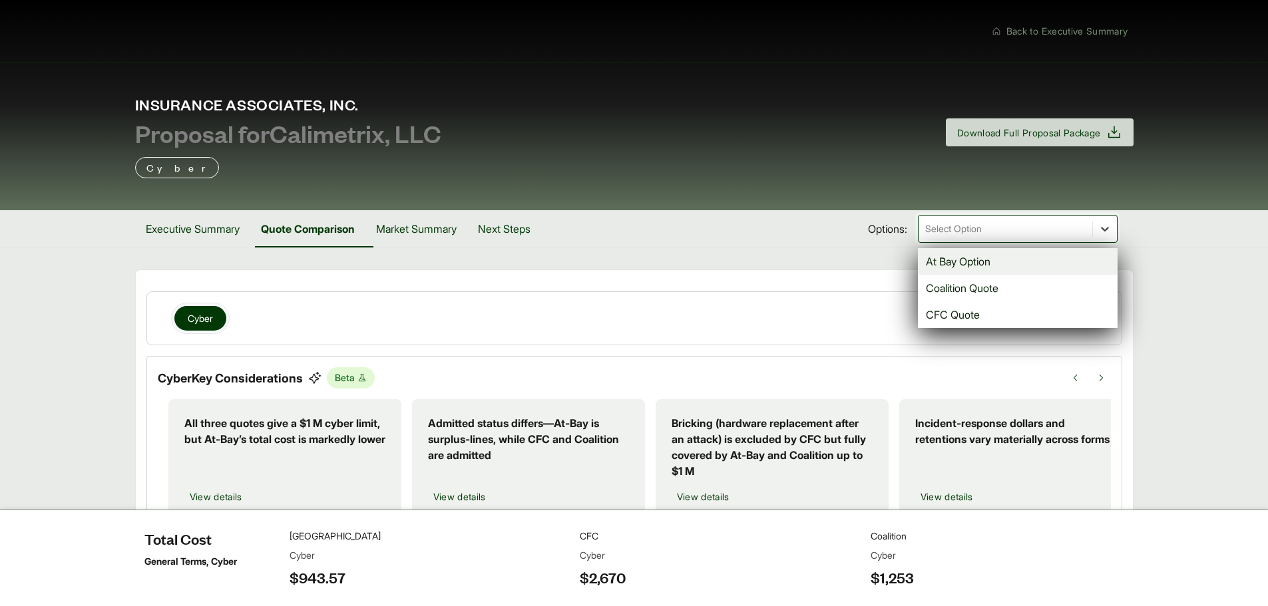
click at [1101, 232] on icon at bounding box center [1104, 228] width 13 height 13
click at [1103, 233] on icon at bounding box center [1104, 228] width 13 height 13
click at [1050, 285] on div "Coalition Quote" at bounding box center [1018, 288] width 200 height 27
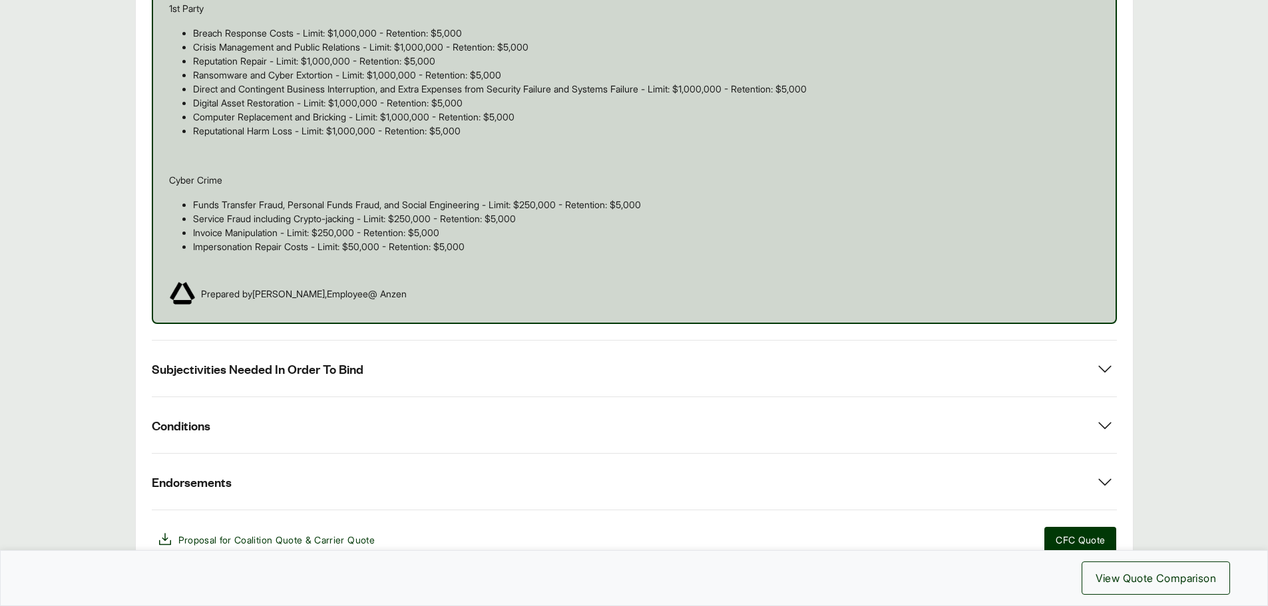
scroll to position [998, 0]
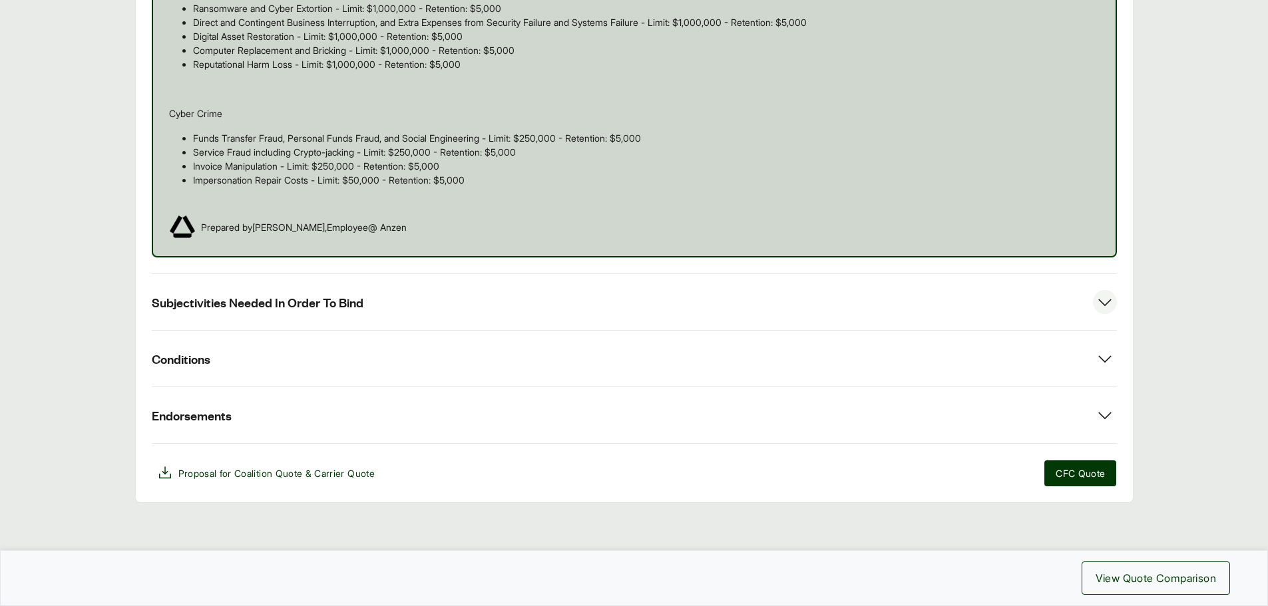
click at [1109, 301] on icon at bounding box center [1104, 302] width 13 height 7
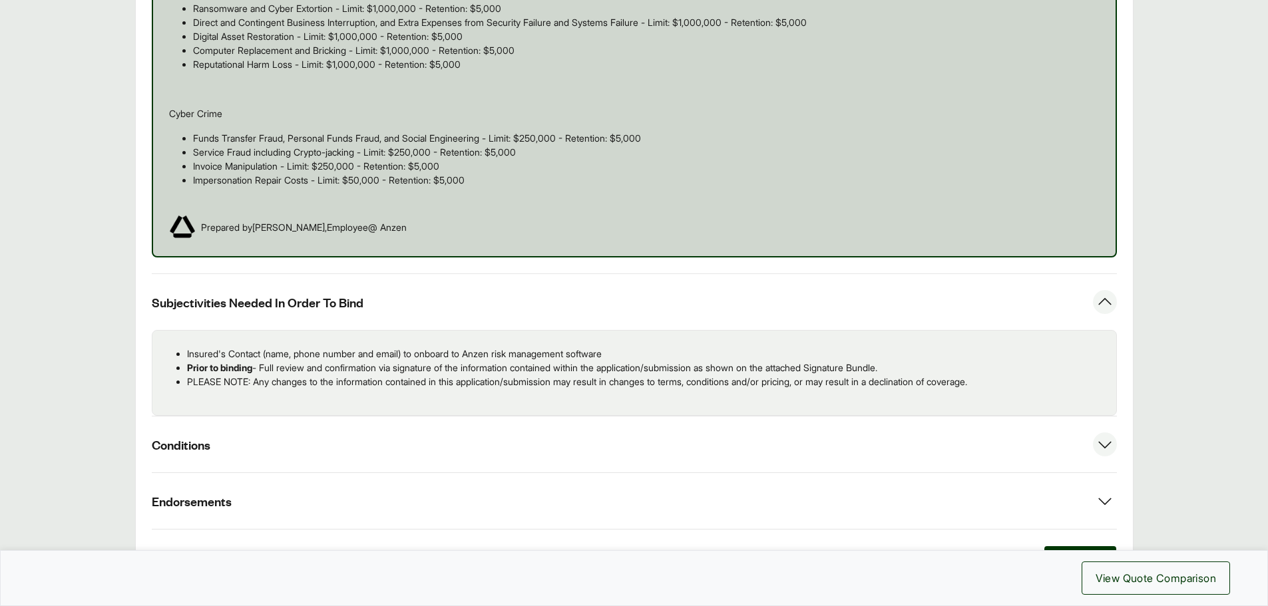
click at [1102, 441] on icon at bounding box center [1105, 445] width 24 height 24
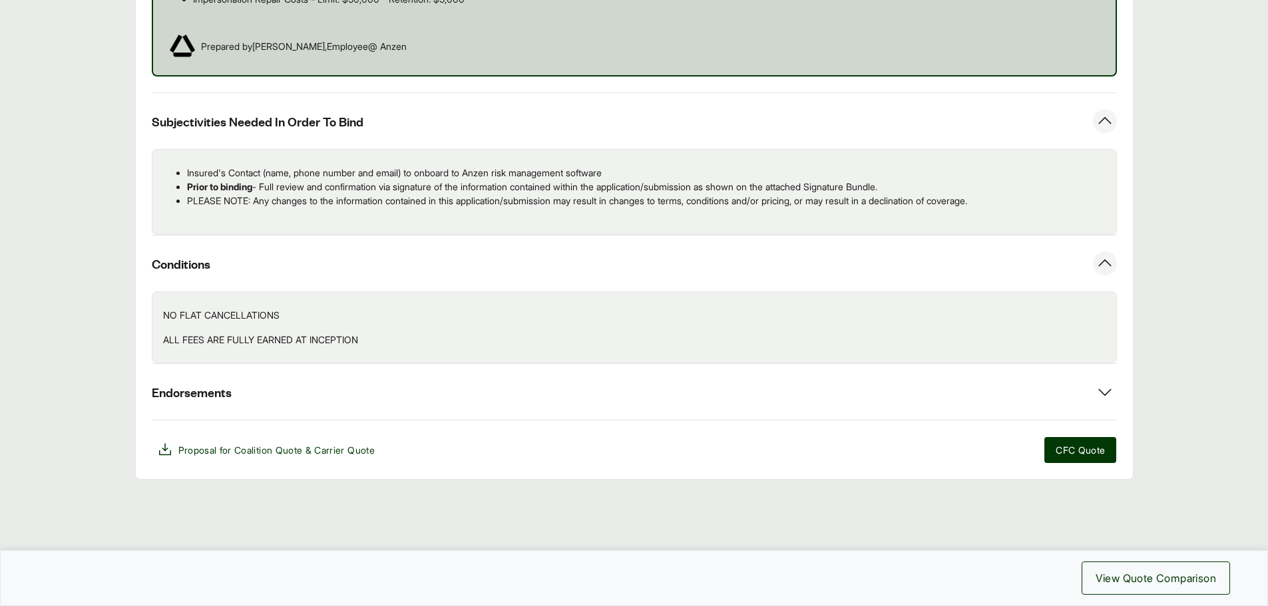
scroll to position [1183, 0]
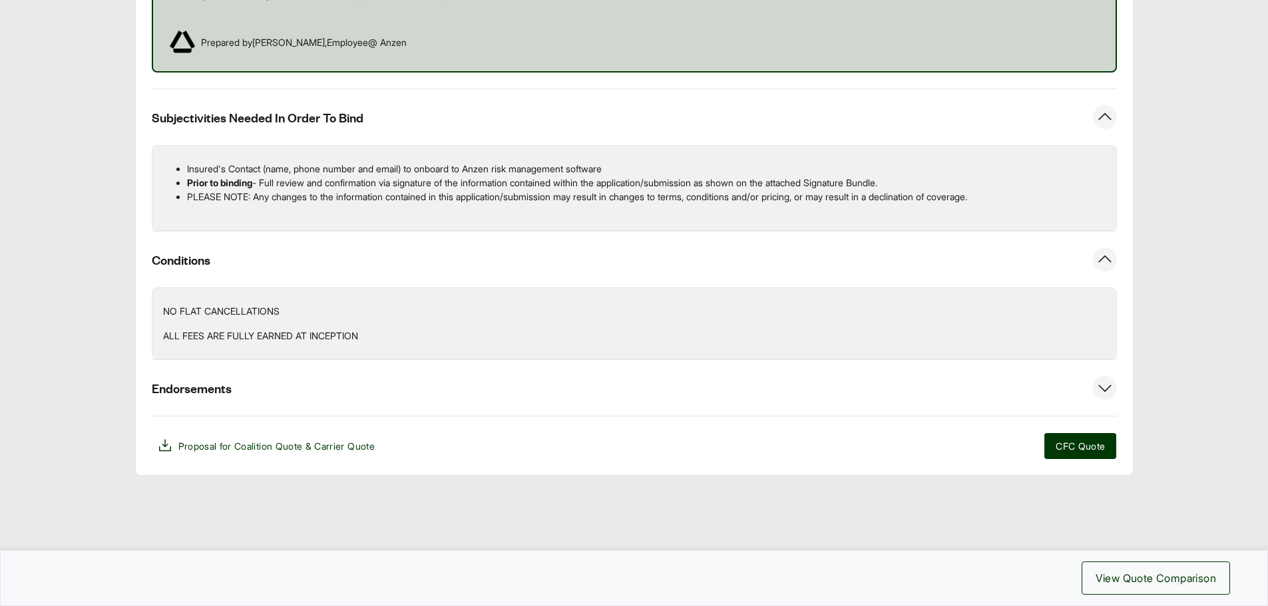
click at [1105, 389] on icon at bounding box center [1105, 388] width 24 height 24
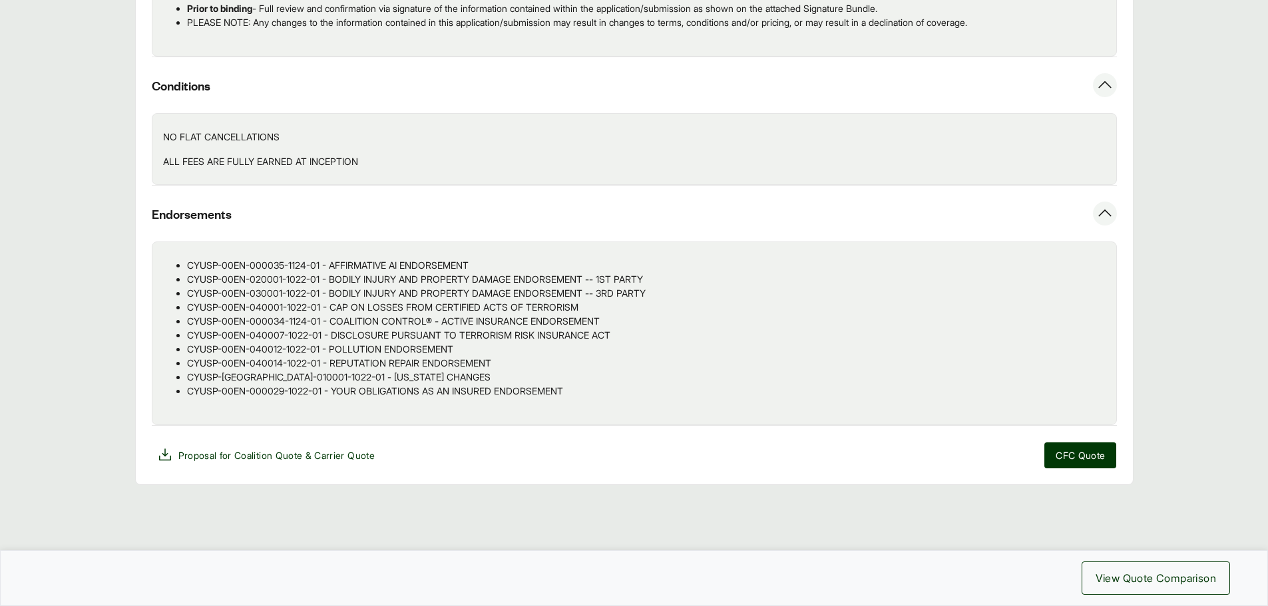
scroll to position [1367, 0]
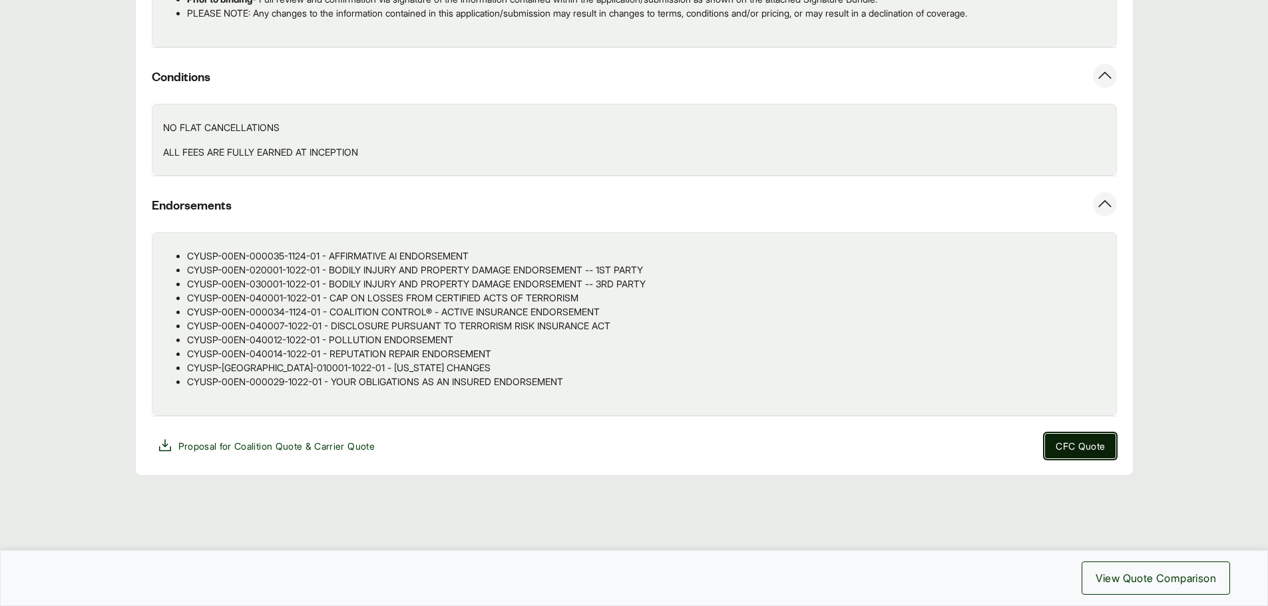
click at [1085, 446] on span "CFC Quote" at bounding box center [1079, 446] width 49 height 14
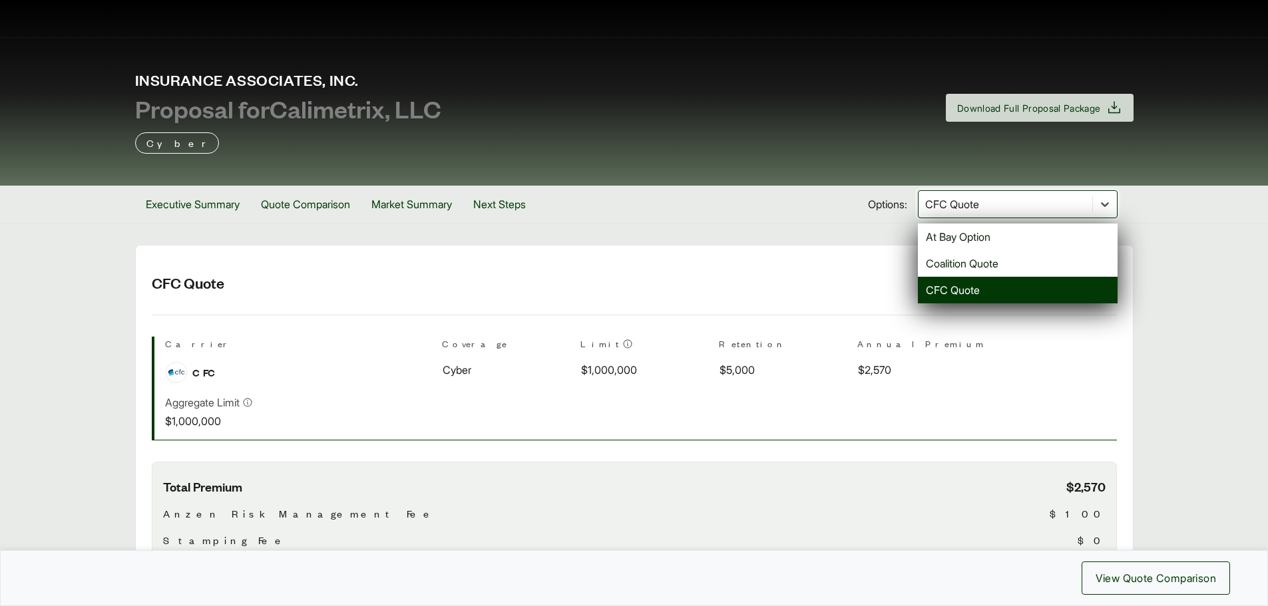
click at [1107, 203] on icon at bounding box center [1105, 204] width 8 height 5
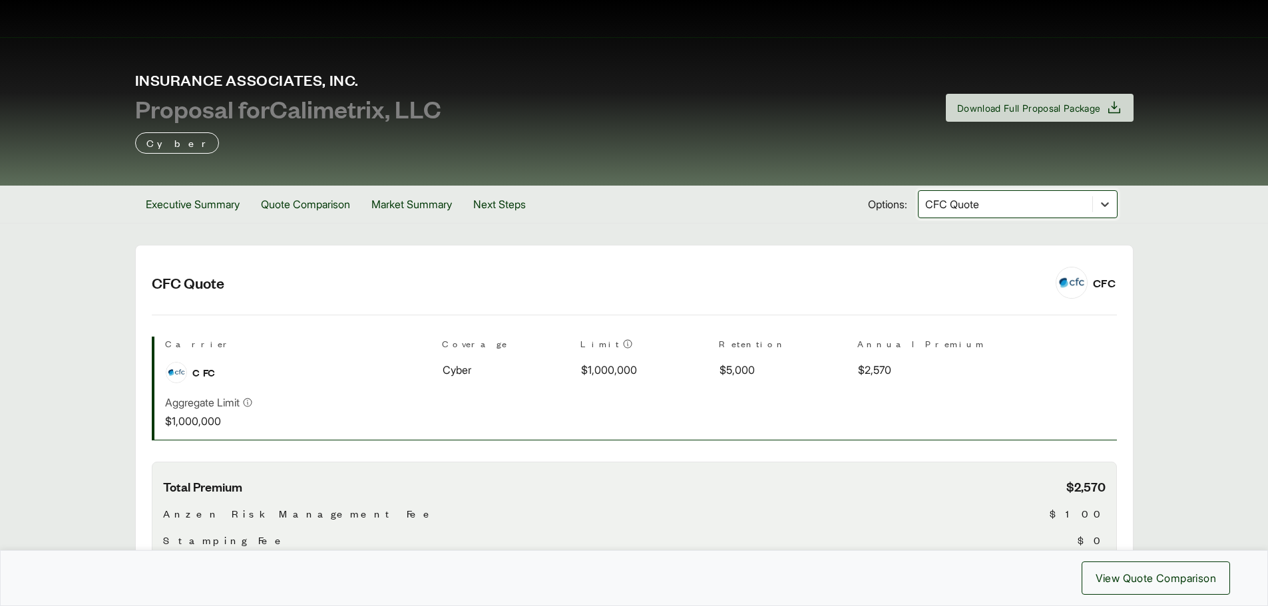
click at [1107, 203] on icon at bounding box center [1105, 204] width 8 height 5
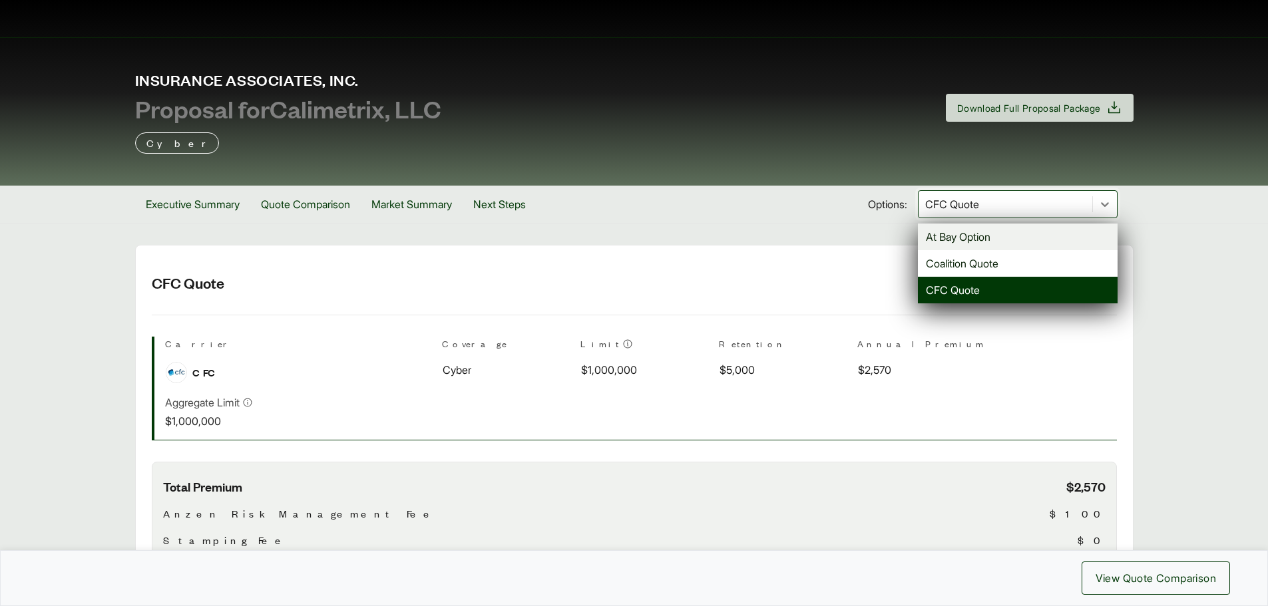
click at [1051, 234] on div "At Bay Option" at bounding box center [1018, 237] width 200 height 27
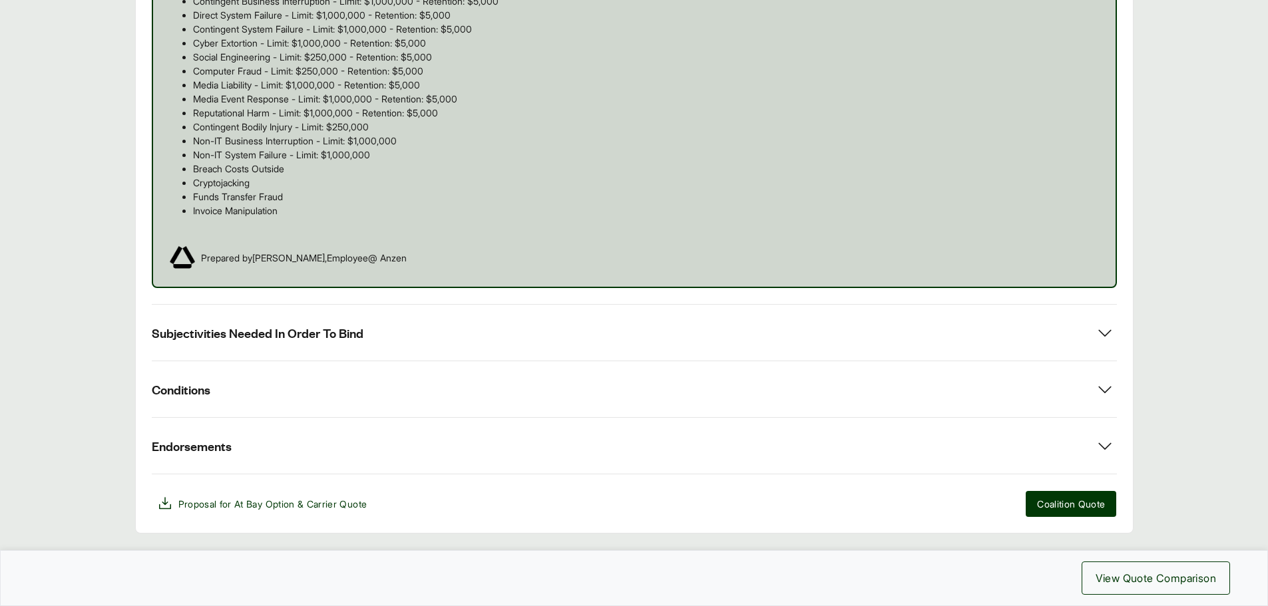
scroll to position [989, 0]
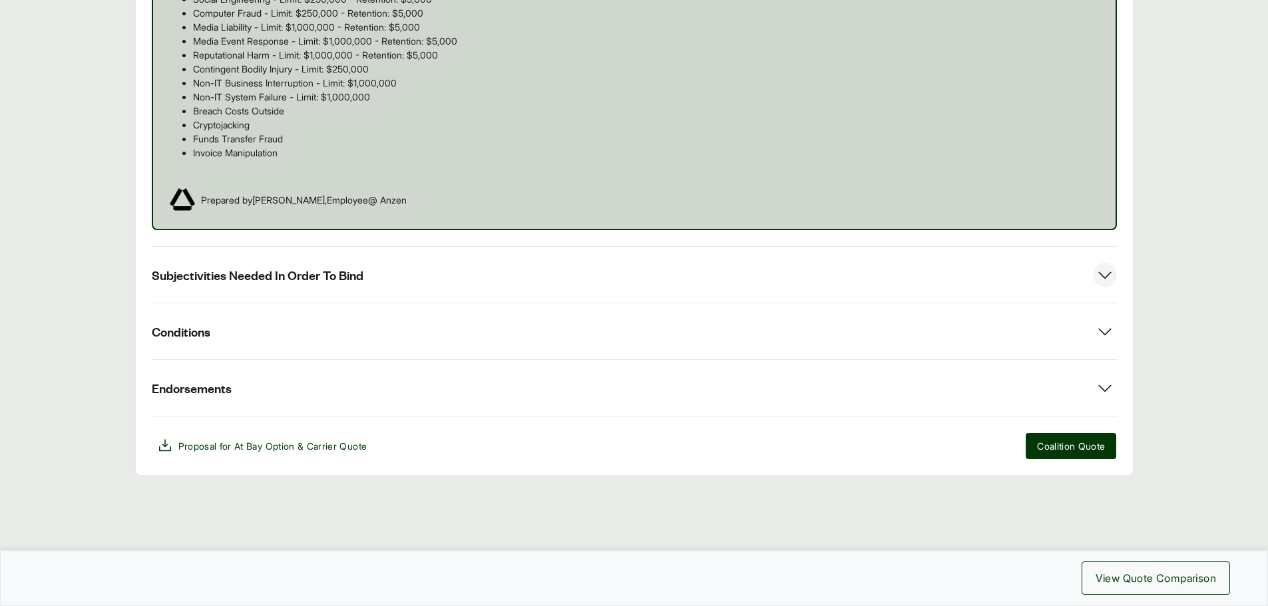
click at [1103, 270] on icon at bounding box center [1105, 275] width 24 height 24
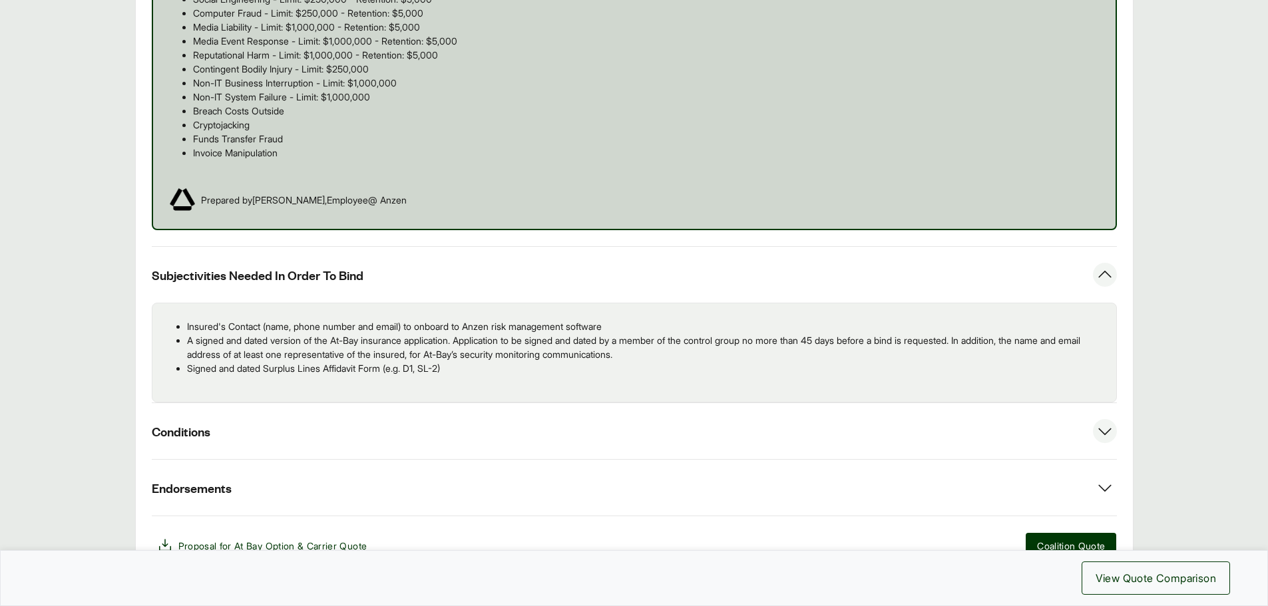
click at [1102, 432] on icon at bounding box center [1104, 432] width 13 height 7
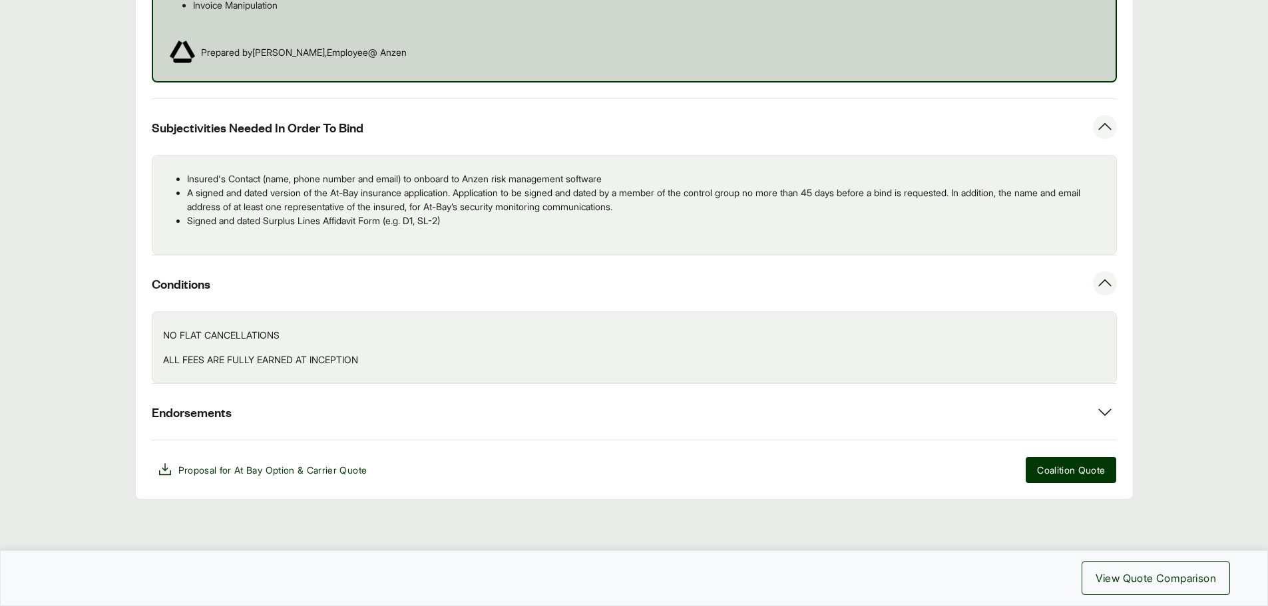
scroll to position [1161, 0]
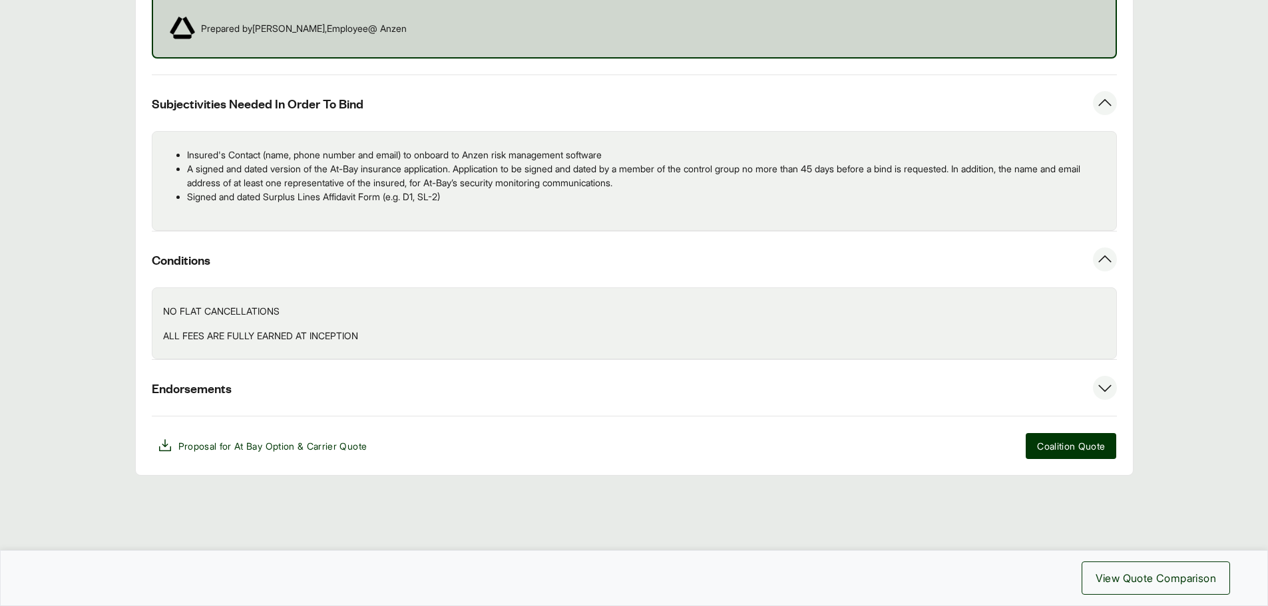
click at [1109, 389] on icon at bounding box center [1105, 388] width 24 height 24
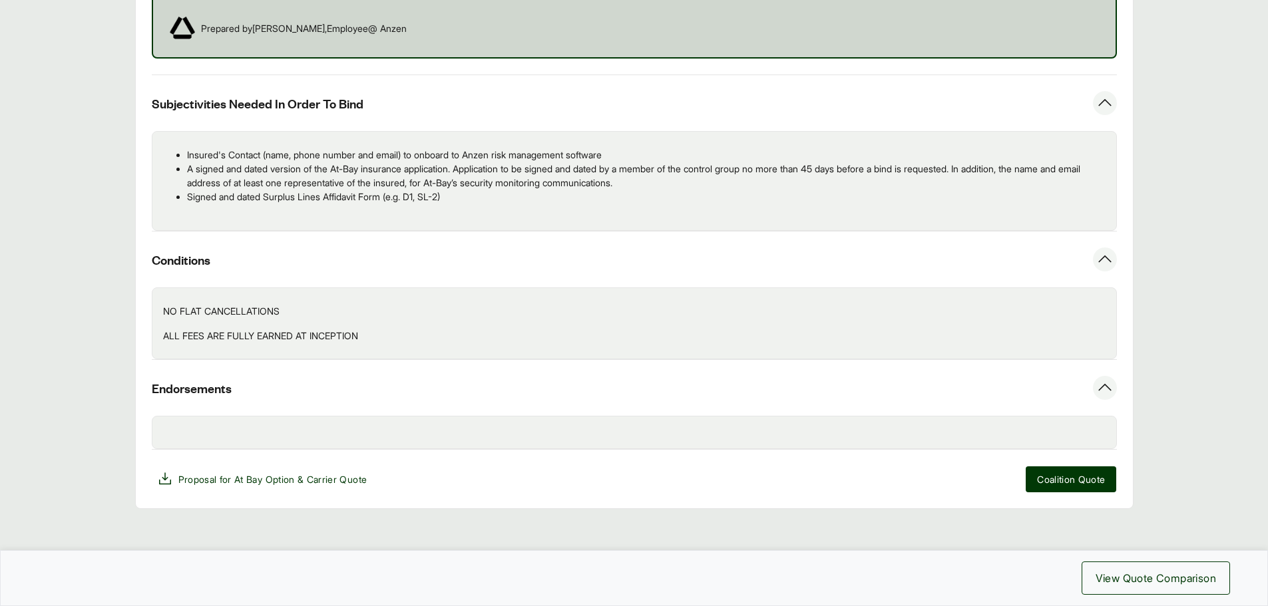
click at [1109, 389] on icon at bounding box center [1104, 387] width 13 height 7
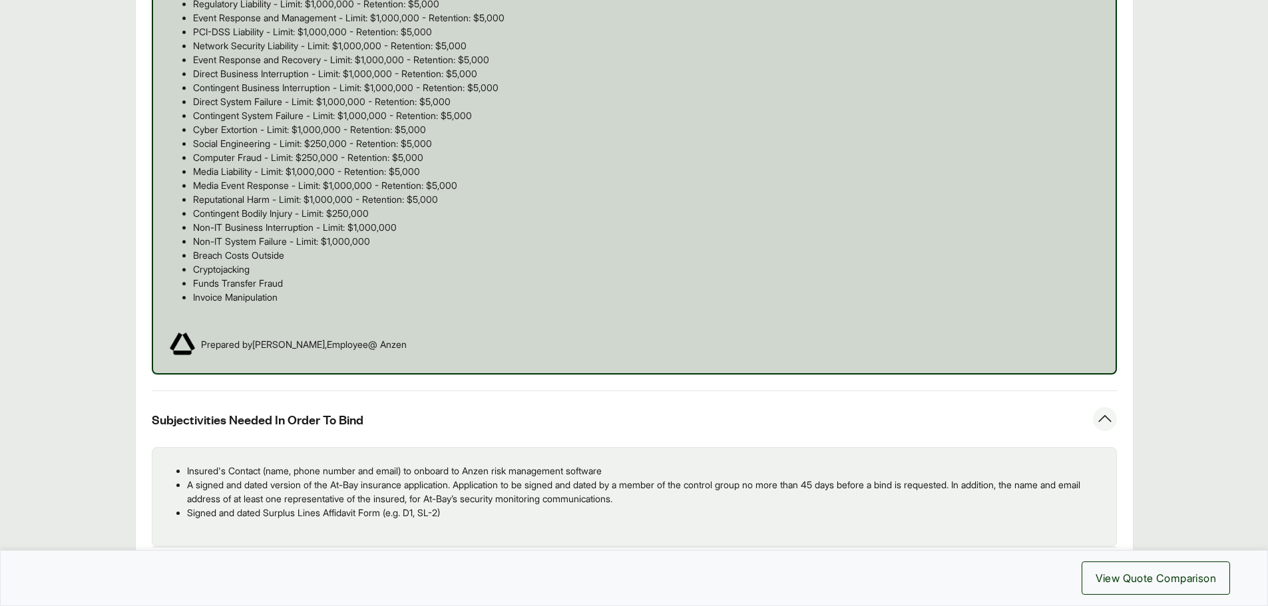
scroll to position [865, 0]
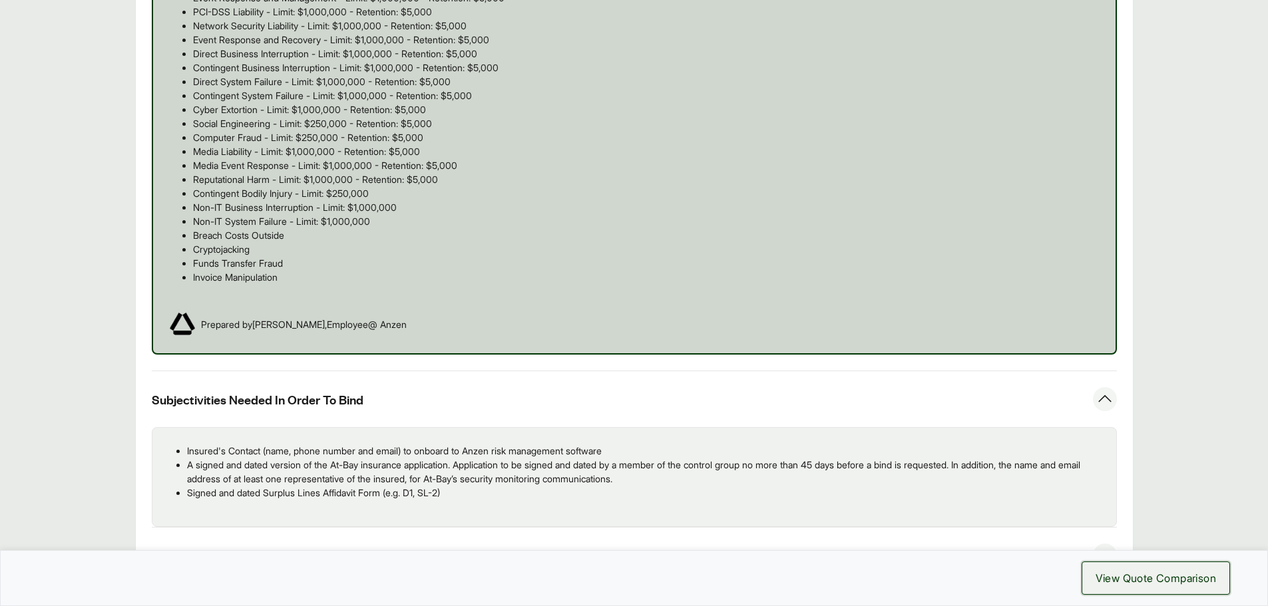
click at [1178, 577] on span "View Quote Comparison" at bounding box center [1155, 578] width 120 height 16
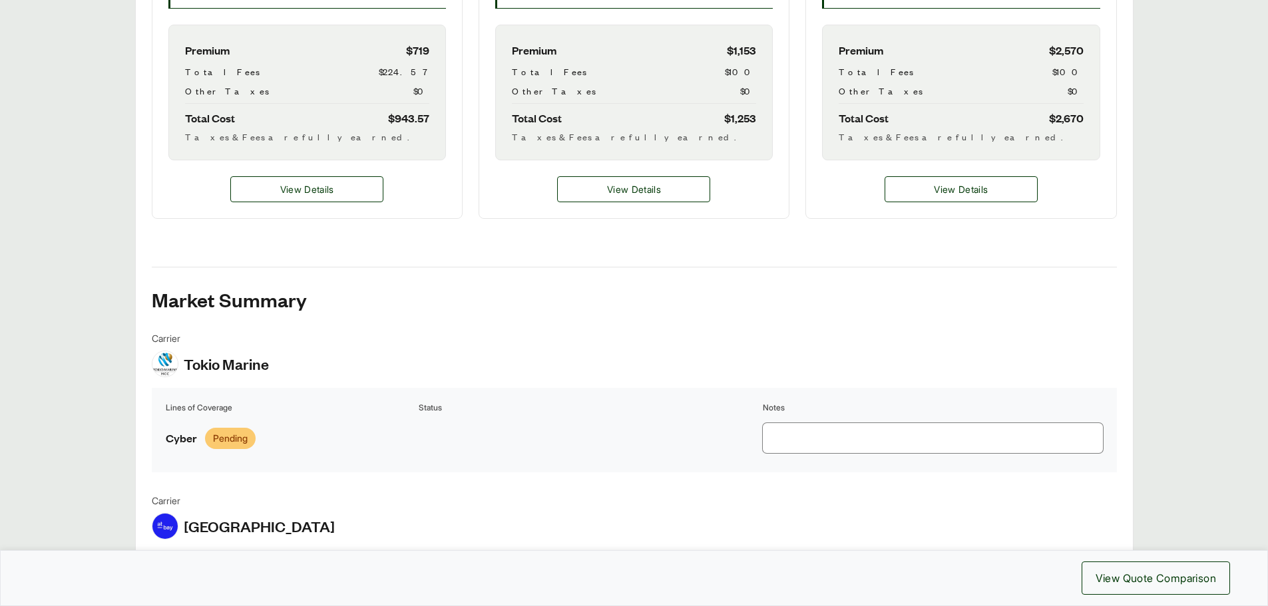
scroll to position [599, 0]
